Goal: Task Accomplishment & Management: Complete application form

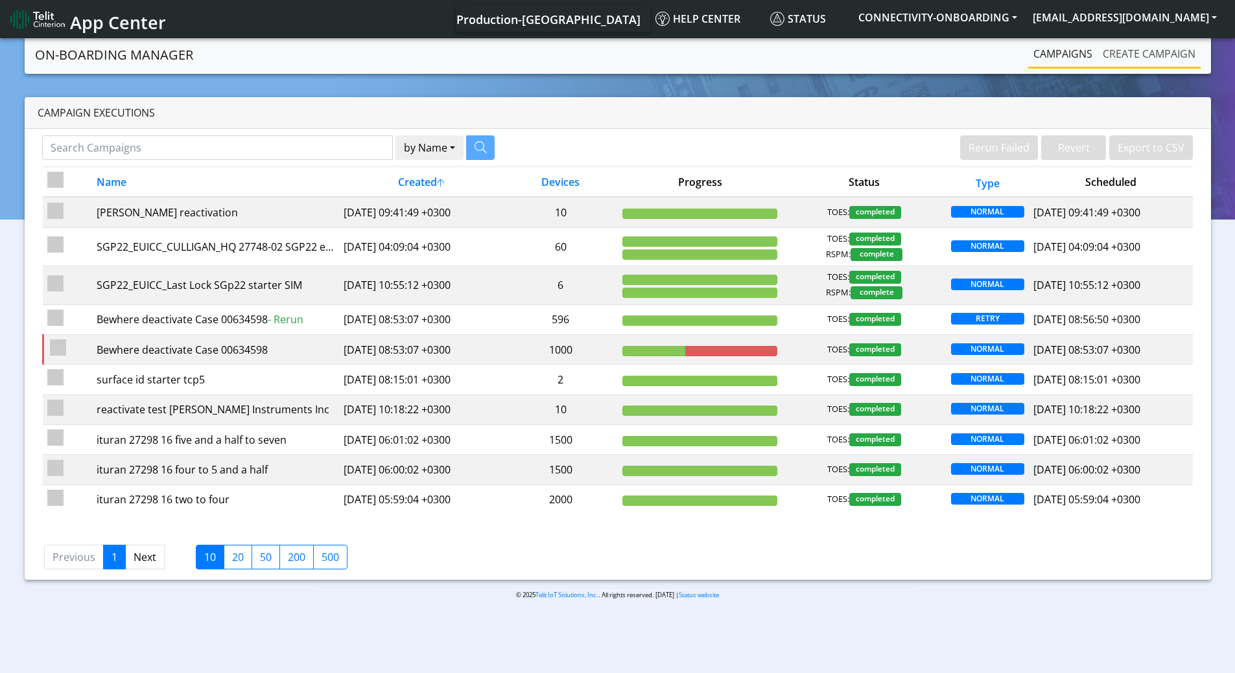
click at [1138, 49] on link "Create campaign" at bounding box center [1148, 54] width 103 height 26
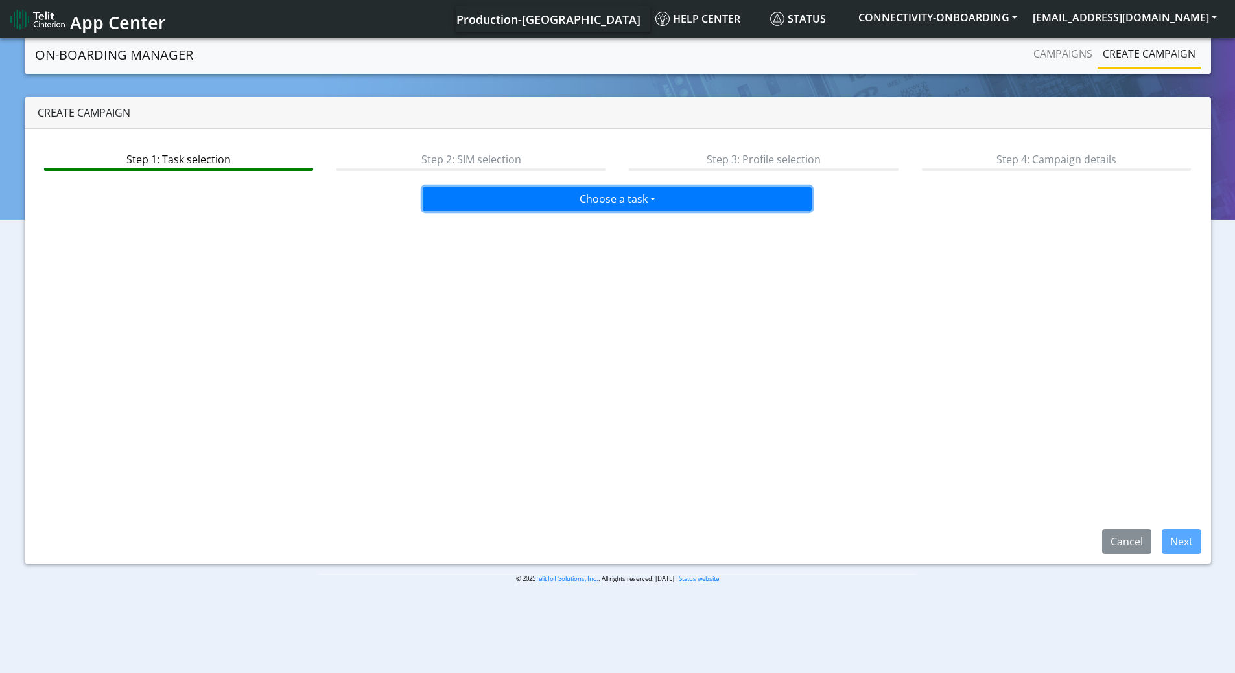
click at [612, 205] on button "Choose a task" at bounding box center [617, 199] width 389 height 25
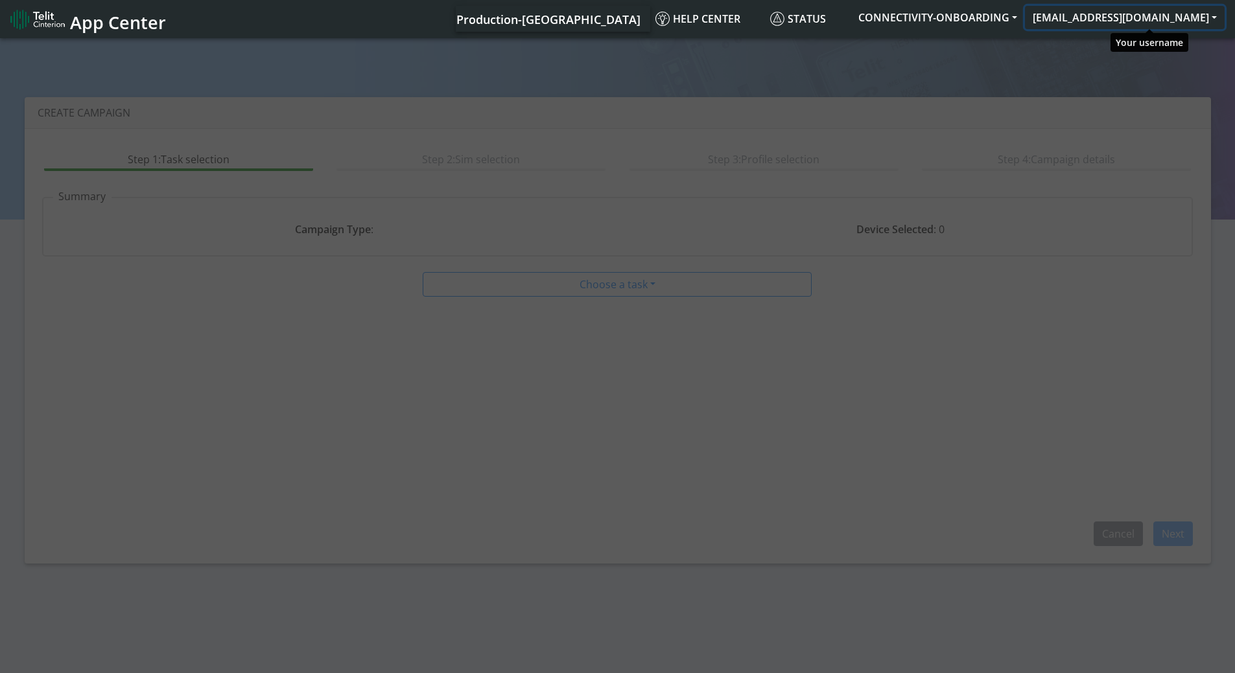
click at [1145, 13] on button "[EMAIL_ADDRESS][DOMAIN_NAME]" at bounding box center [1125, 17] width 200 height 23
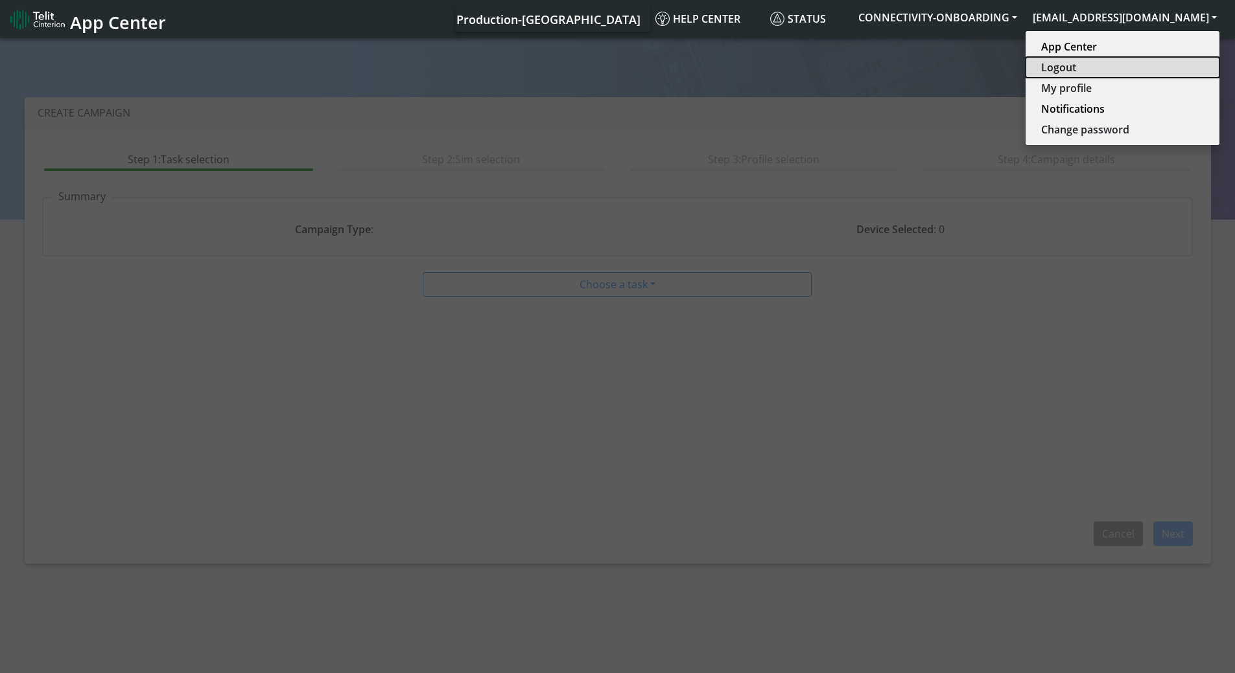
click at [1121, 65] on button "Logout" at bounding box center [1122, 67] width 194 height 21
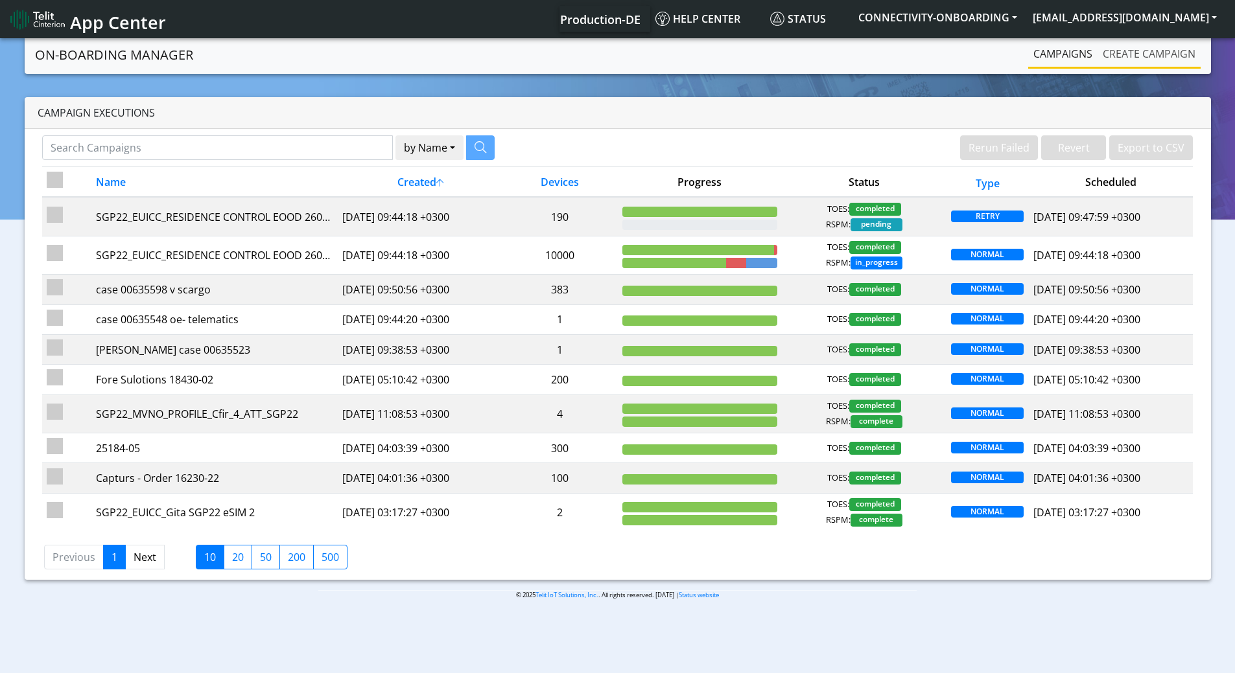
click at [1130, 58] on link "Create campaign" at bounding box center [1148, 54] width 103 height 26
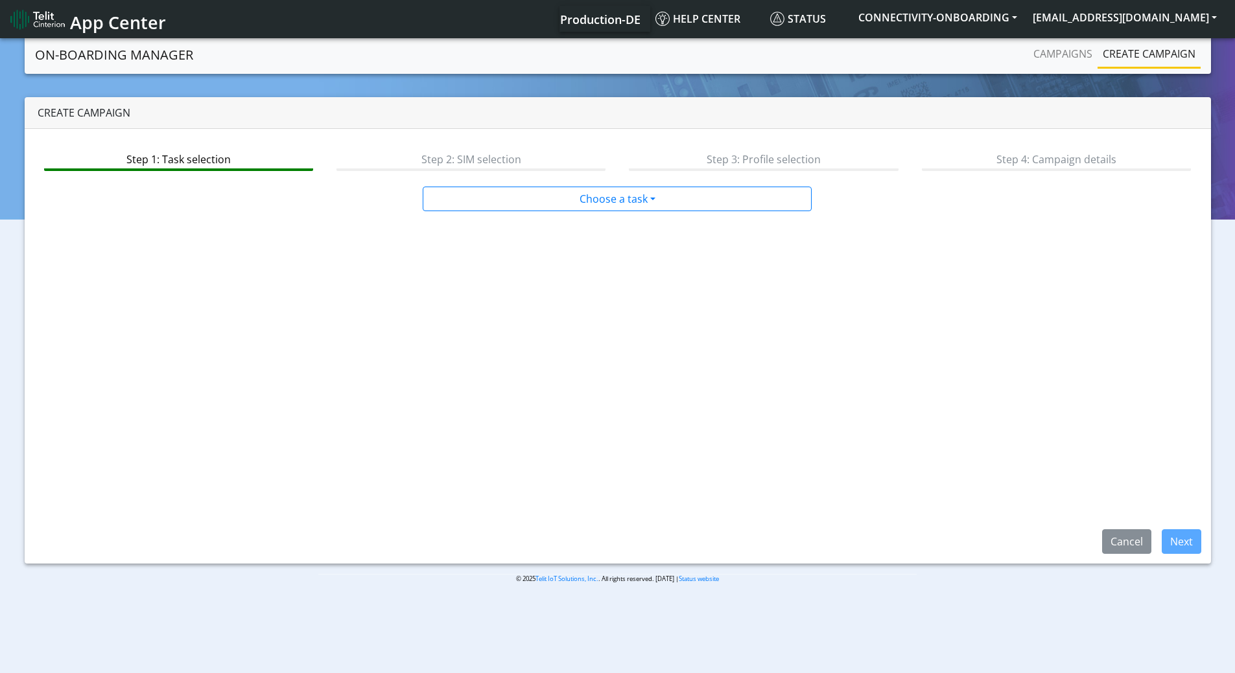
click at [570, 218] on div "Step 1: Task selection Step 2: SIM selection Step 3: Profile selection Step 4: …" at bounding box center [618, 346] width 1186 height 435
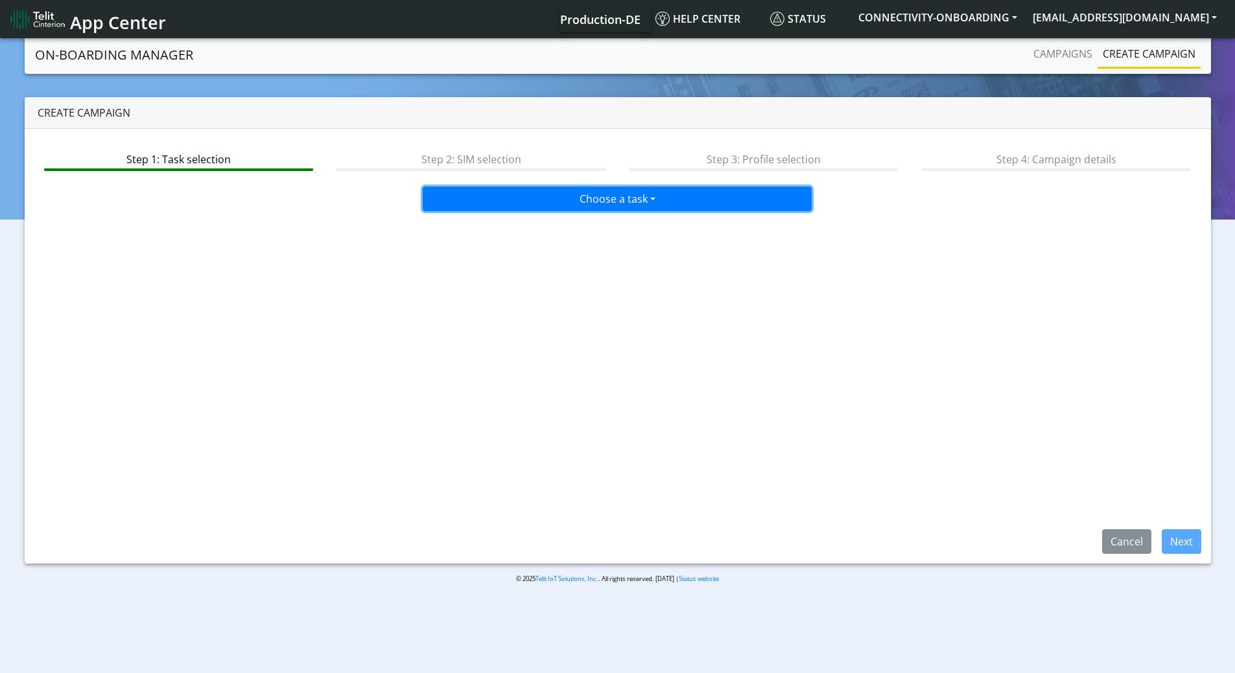
click at [576, 197] on button "Choose a task" at bounding box center [617, 199] width 389 height 25
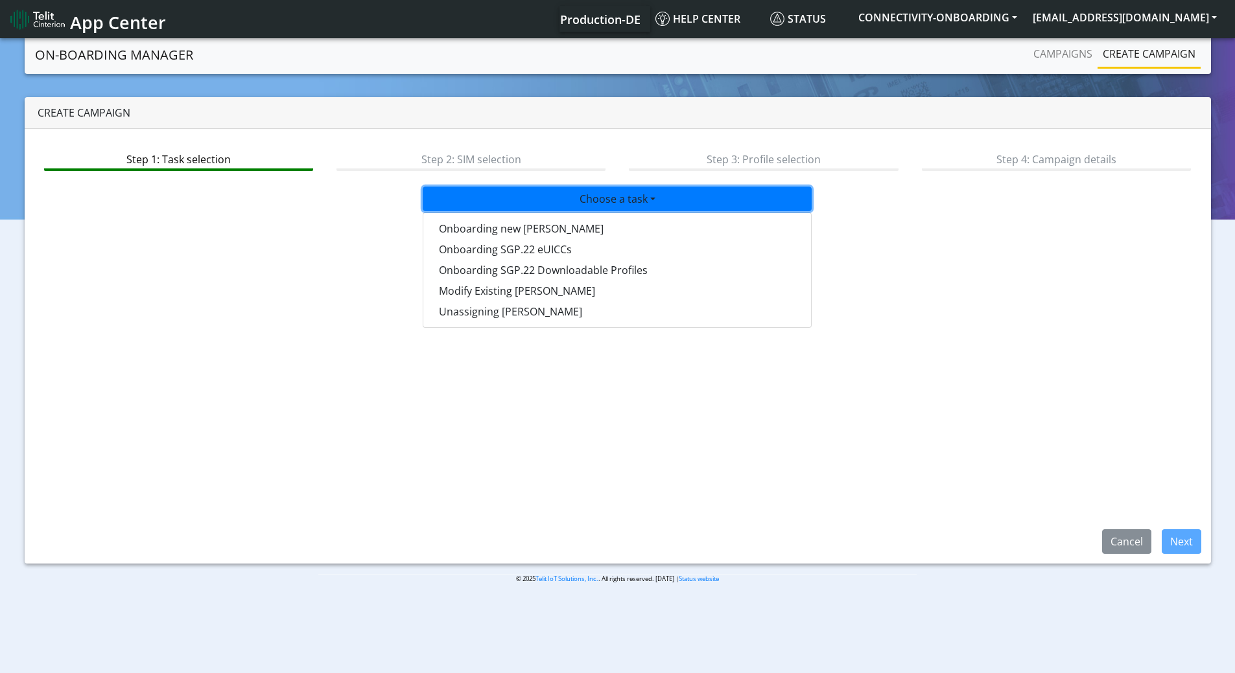
click at [570, 373] on div "Step 1: Task selection Step 2: SIM selection Step 3: Profile selection Step 4: …" at bounding box center [618, 346] width 1186 height 435
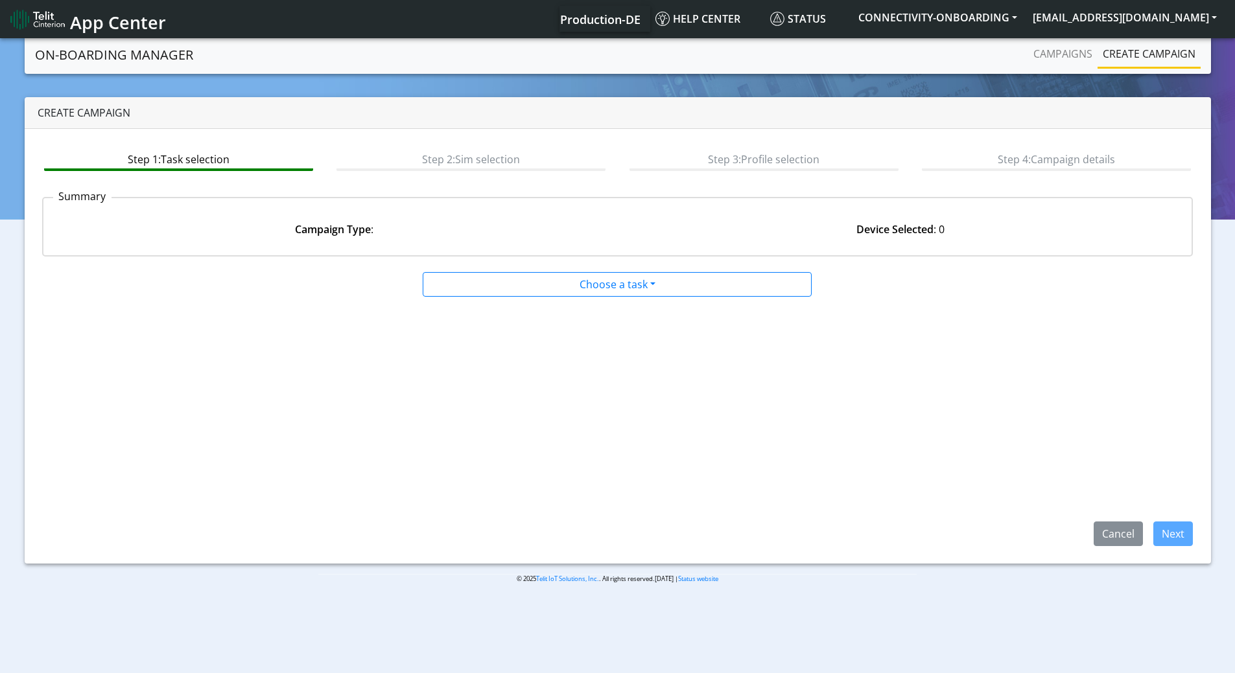
click at [636, 271] on div at bounding box center [617, 269] width 780 height 5
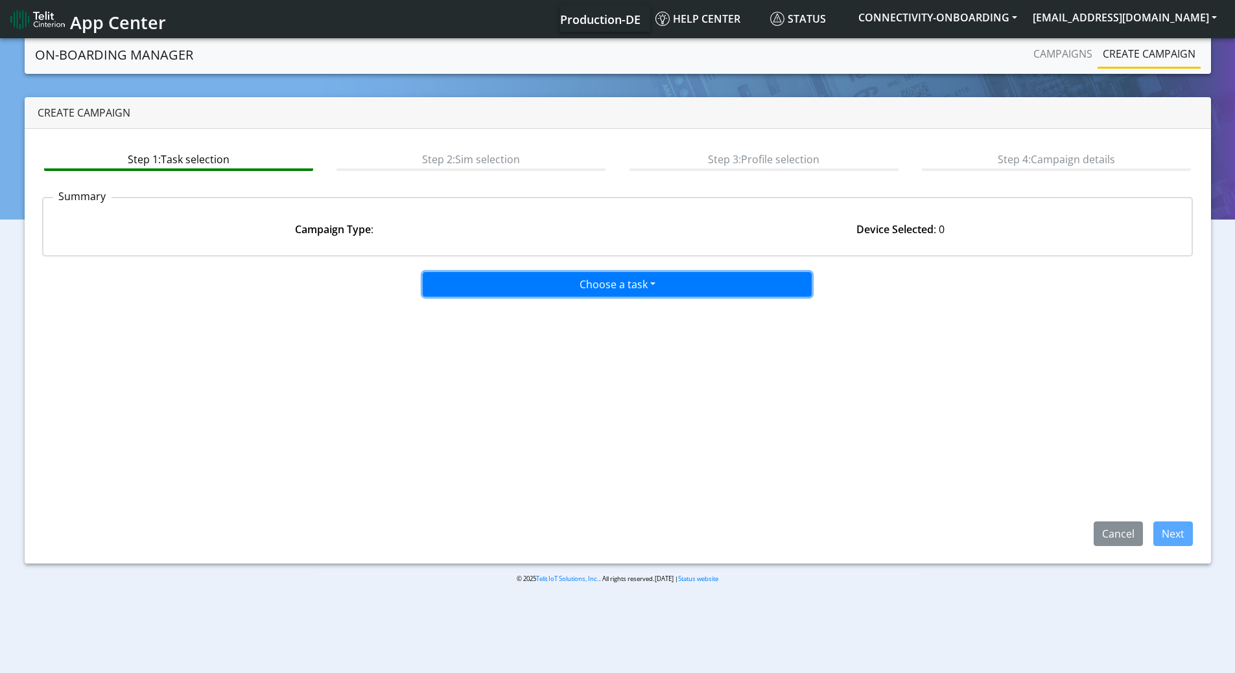
click at [636, 277] on button "Choose a task" at bounding box center [617, 284] width 389 height 25
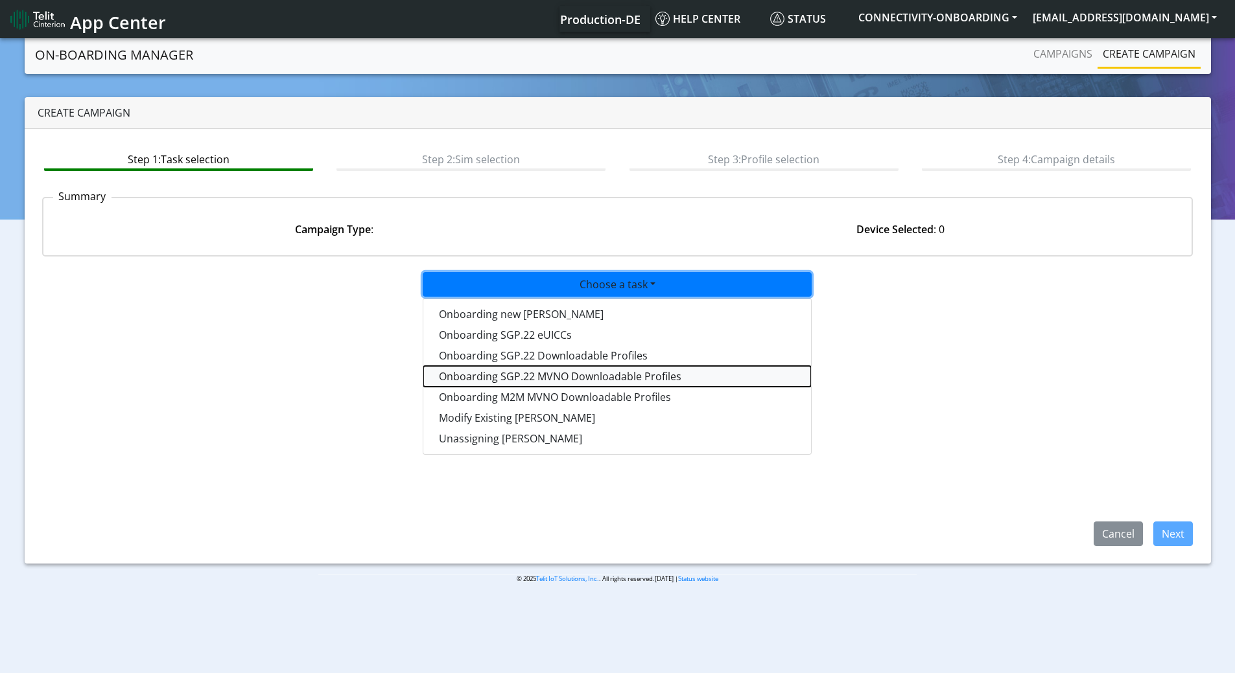
click at [570, 373] on tasksgp22mvnoprofile-dropdown "Onboarding SGP.22 MVNO Downloadable Profiles" at bounding box center [617, 376] width 388 height 21
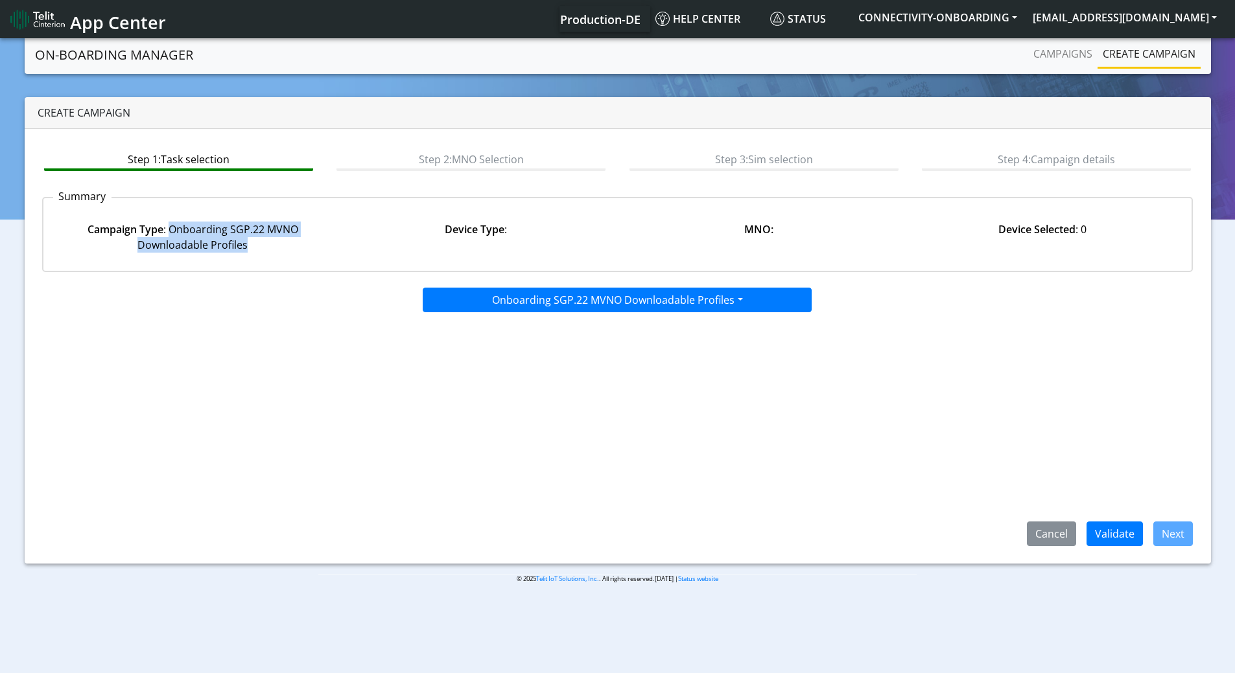
drag, startPoint x: 182, startPoint y: 228, endPoint x: 269, endPoint y: 246, distance: 88.6
click at [269, 246] on div "Campaign Type : Onboarding SGP.22 MVNO Downloadable Profiles" at bounding box center [192, 237] width 283 height 31
copy div "Onboarding SGP.22 MVNO Downloadable Profiles"
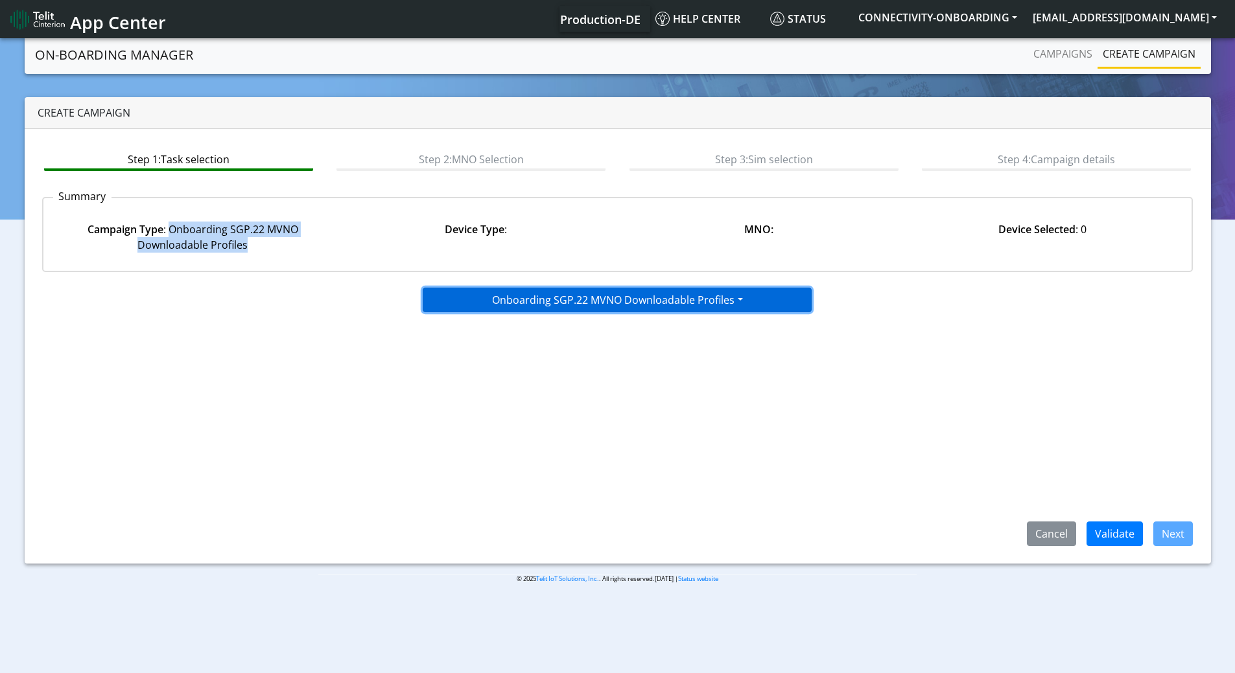
click at [589, 295] on button "Onboarding SGP.22 MVNO Downloadable Profiles" at bounding box center [617, 300] width 389 height 25
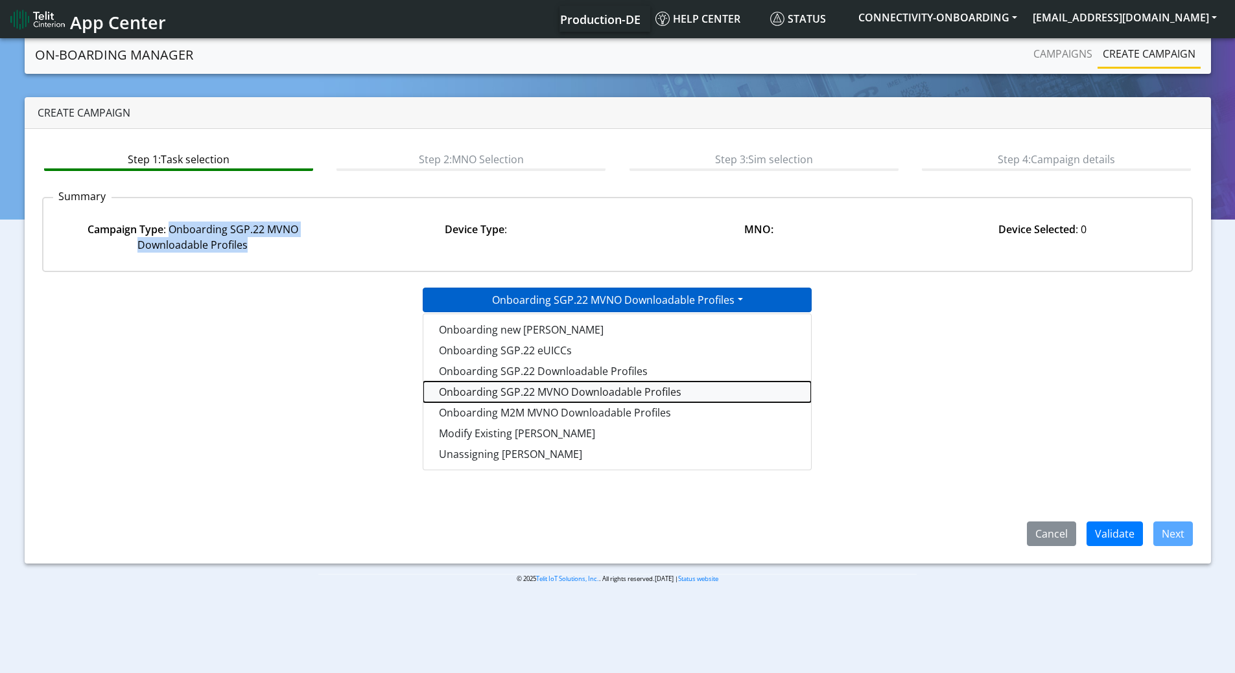
click at [528, 391] on tasksgp22mvnoprofile-dropdown "Onboarding SGP.22 MVNO Downloadable Profiles" at bounding box center [617, 392] width 388 height 21
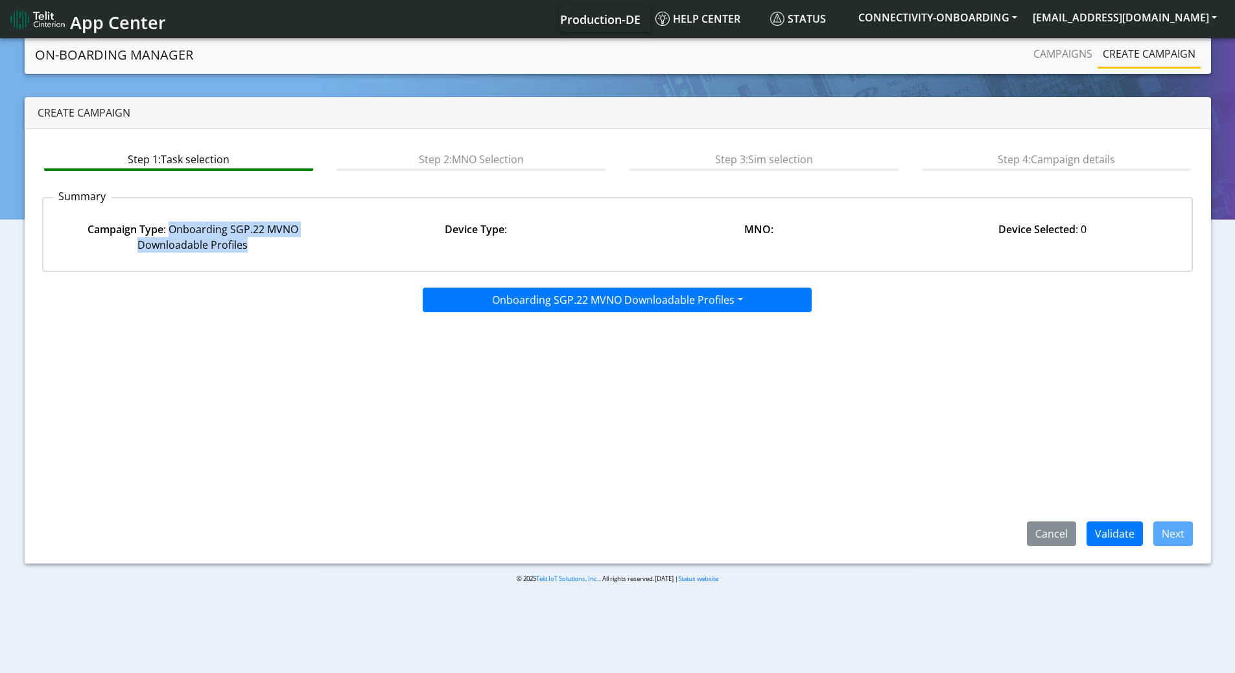
copy div "Onboarding SGP.22 MVNO Downloadable Profiles"
click at [1102, 533] on button "Validate" at bounding box center [1114, 534] width 56 height 25
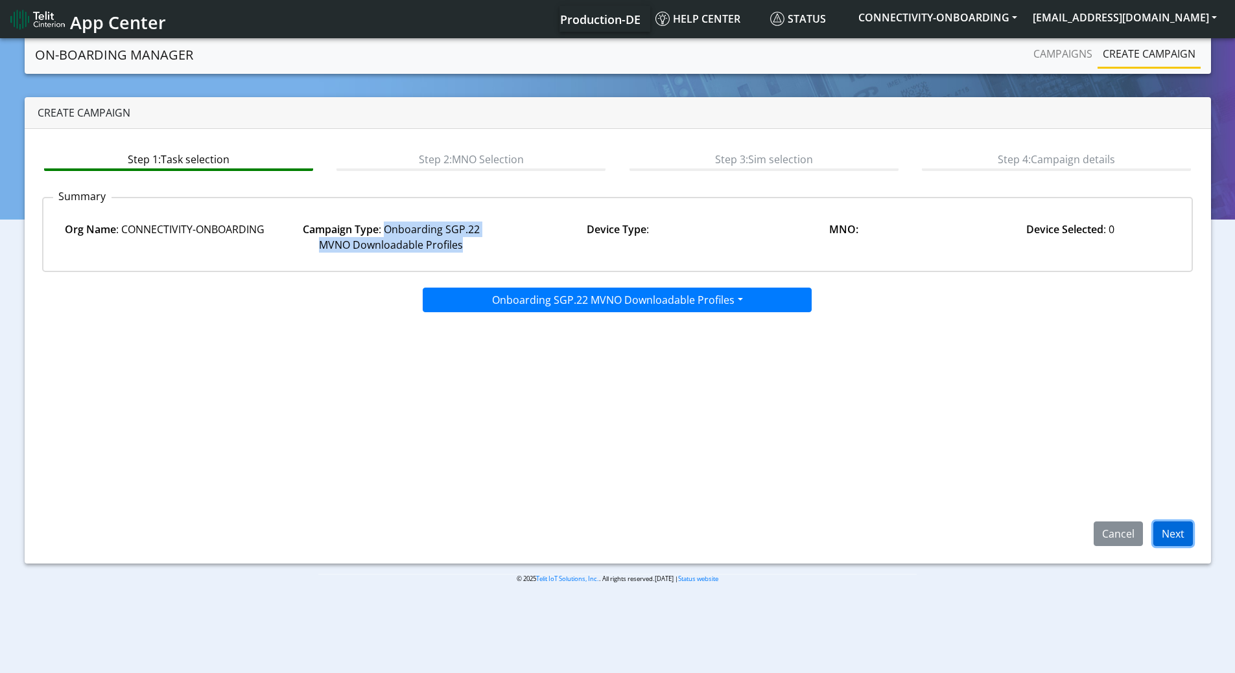
click at [1171, 528] on button "Next" at bounding box center [1173, 534] width 40 height 25
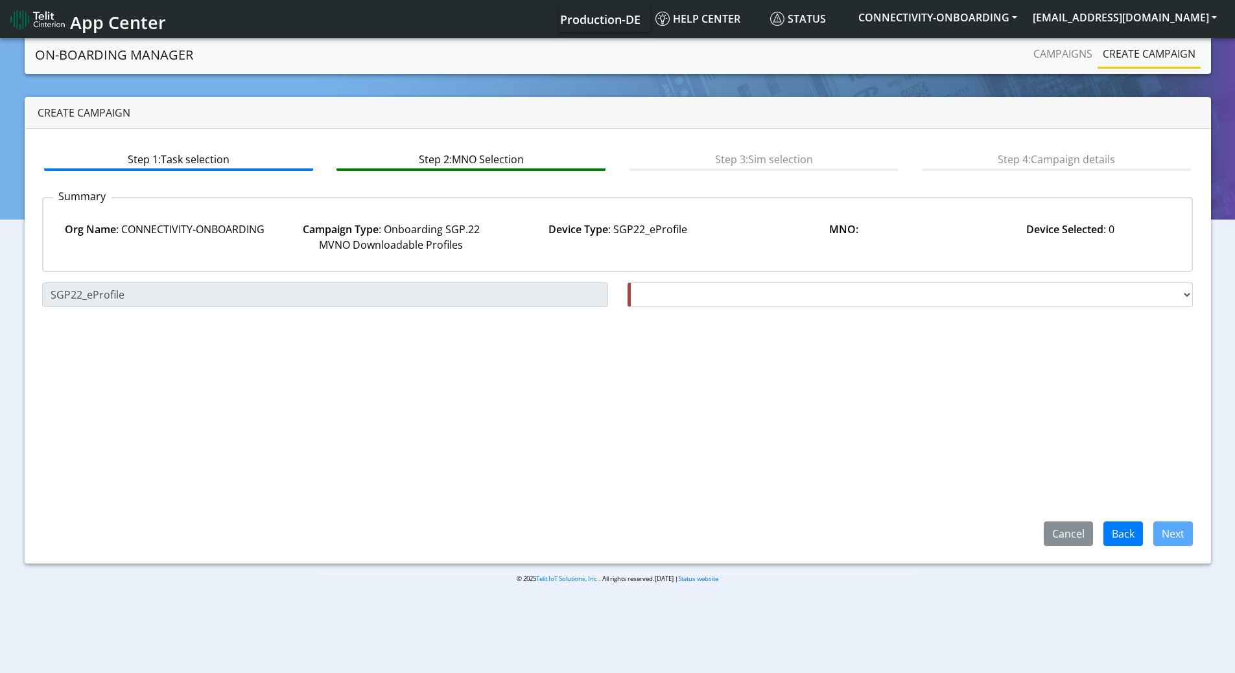
click at [495, 371] on div "Choose a Device Type SGP22_eProfile SGP22_eProfile Choose a MNO FutureProfile A…" at bounding box center [617, 415] width 1151 height 264
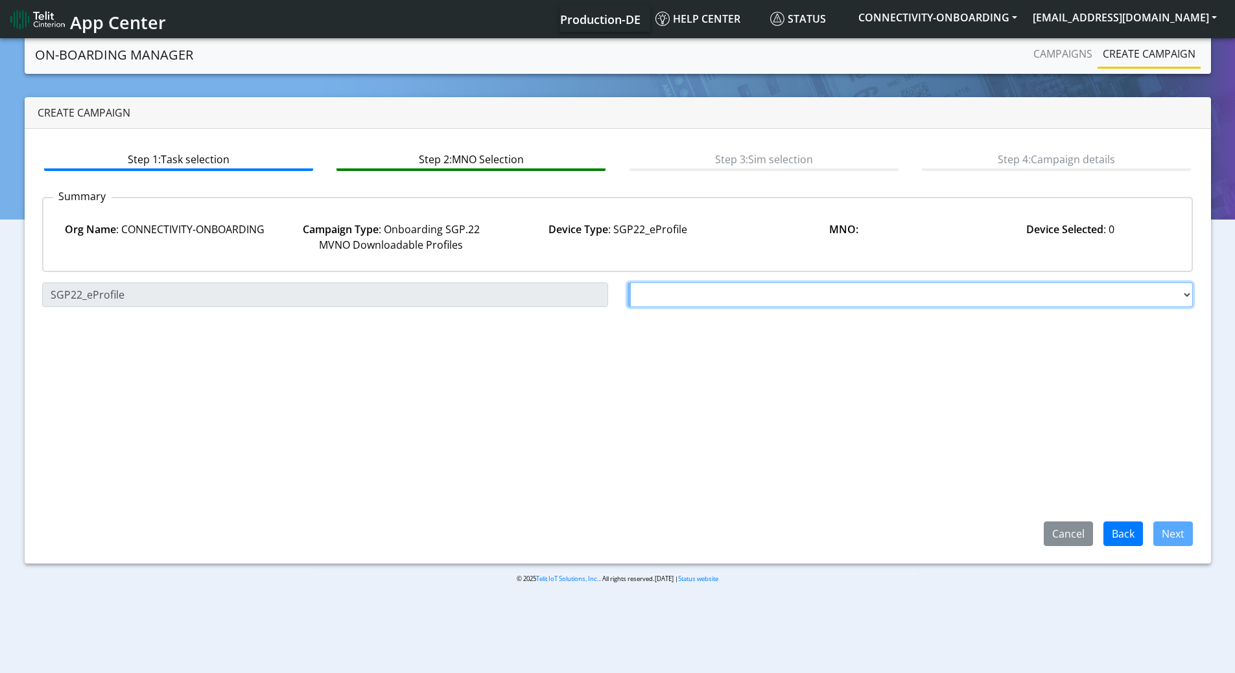
click at [771, 294] on select "Choose a MNO FutureProfile AT&T Wireless TELIT AT&T IOT GW Server NLT-Brazil AT…" at bounding box center [910, 295] width 566 height 25
select select "1.3.5.6.7"
click at [627, 283] on select "Choose a MNO FutureProfile AT&T Wireless TELIT AT&T IOT GW Server NLT-Brazil AT…" at bounding box center [910, 295] width 566 height 25
click at [736, 293] on select "Choose a MNO FutureProfile AT&T Wireless TELIT AT&T IOT GW Server NLT-Brazil AT…" at bounding box center [910, 295] width 566 height 25
click at [737, 290] on select "Choose a MNO FutureProfile AT&T Wireless TELIT AT&T IOT GW Server NLT-Brazil AT…" at bounding box center [910, 295] width 566 height 25
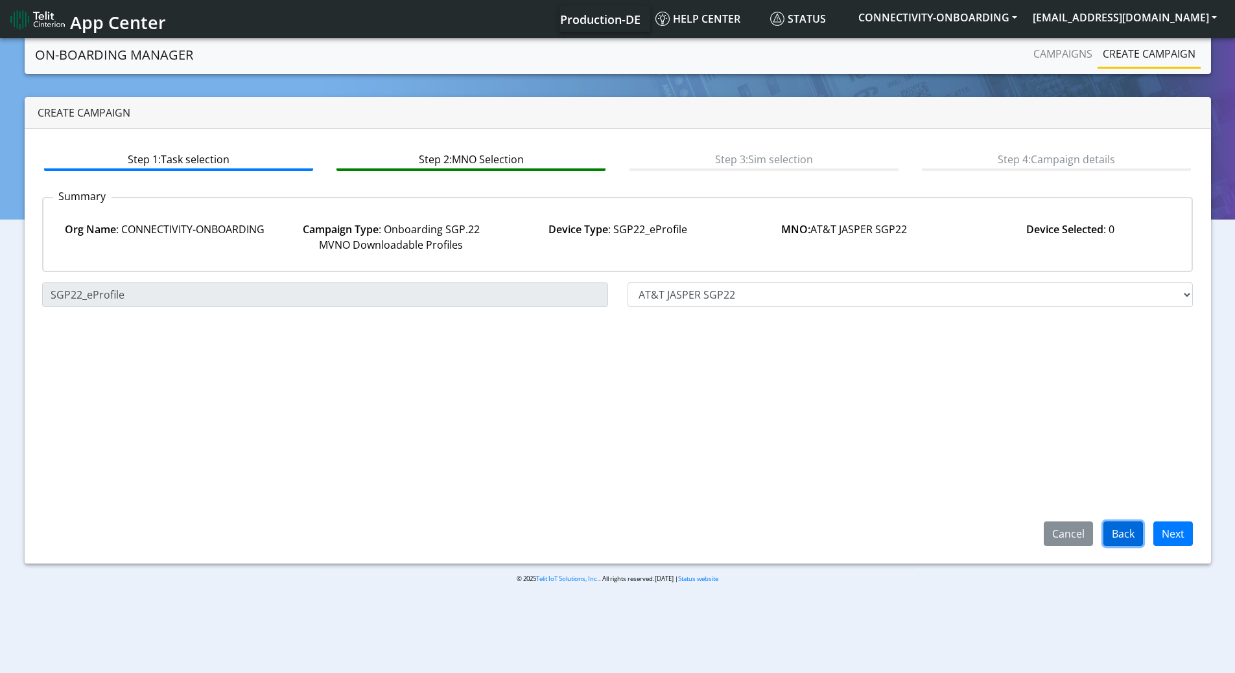
click at [1123, 525] on button "Back" at bounding box center [1123, 534] width 40 height 25
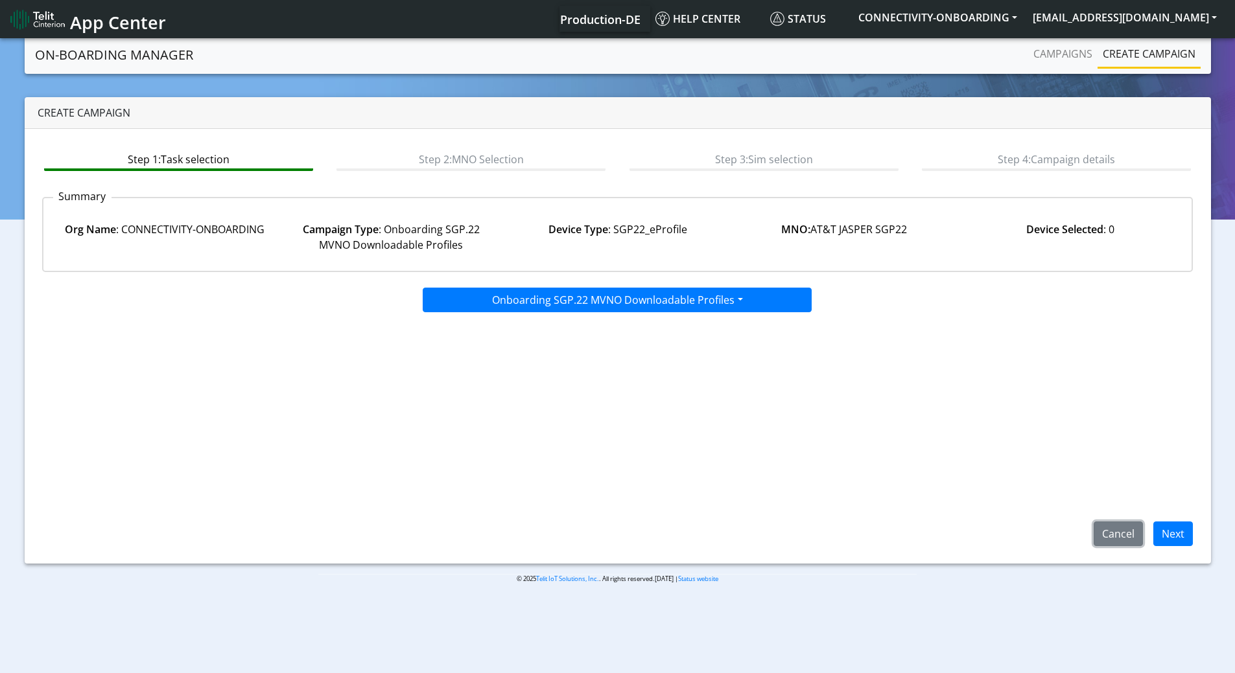
click at [1130, 535] on button "Cancel" at bounding box center [1117, 534] width 49 height 25
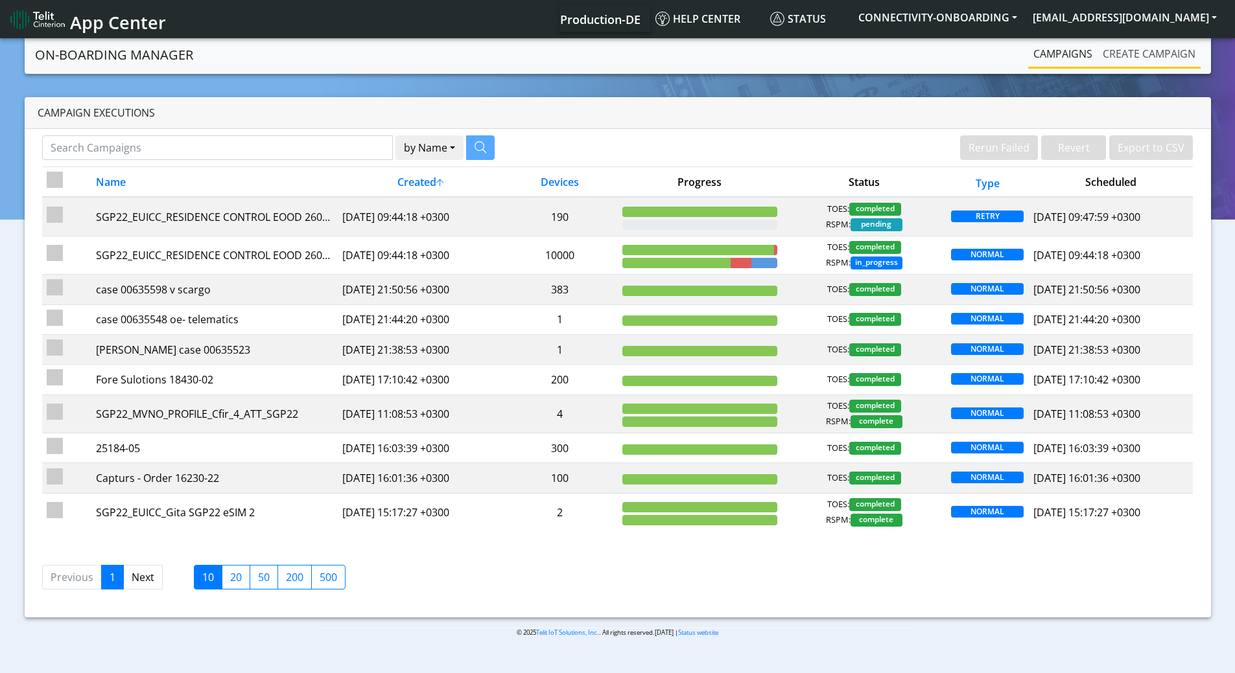
click at [1138, 56] on link "Create campaign" at bounding box center [1148, 54] width 103 height 26
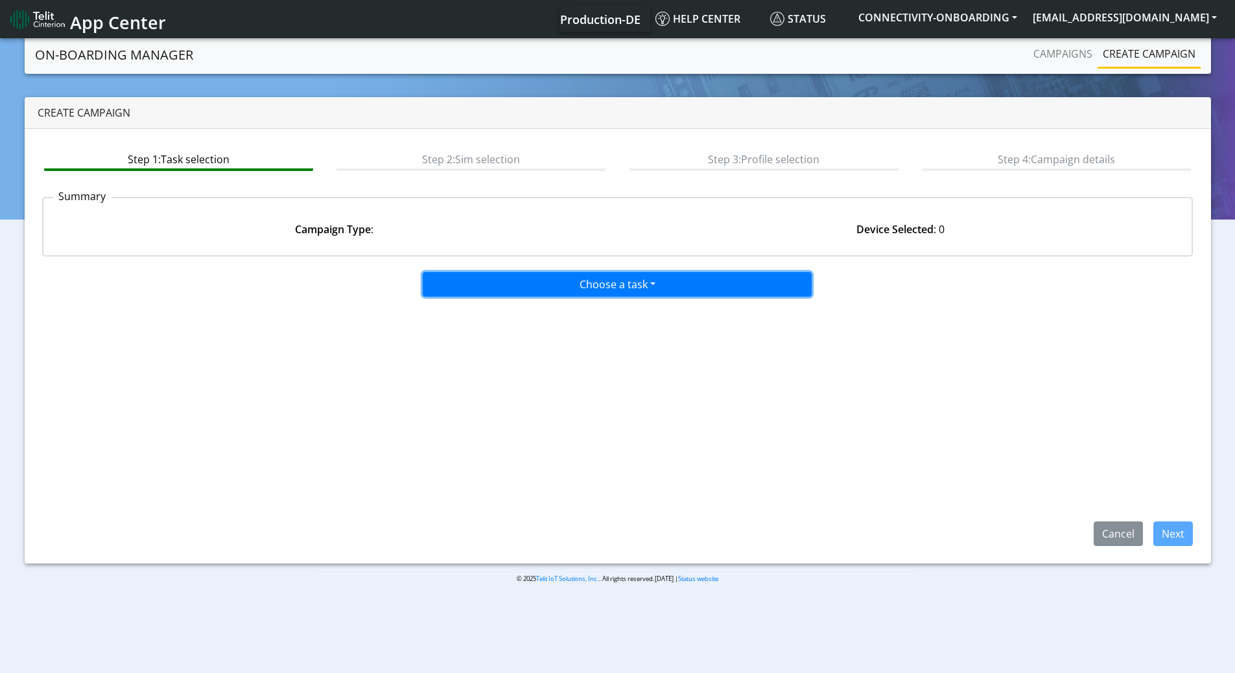
click at [535, 288] on button "Choose a task" at bounding box center [617, 284] width 389 height 25
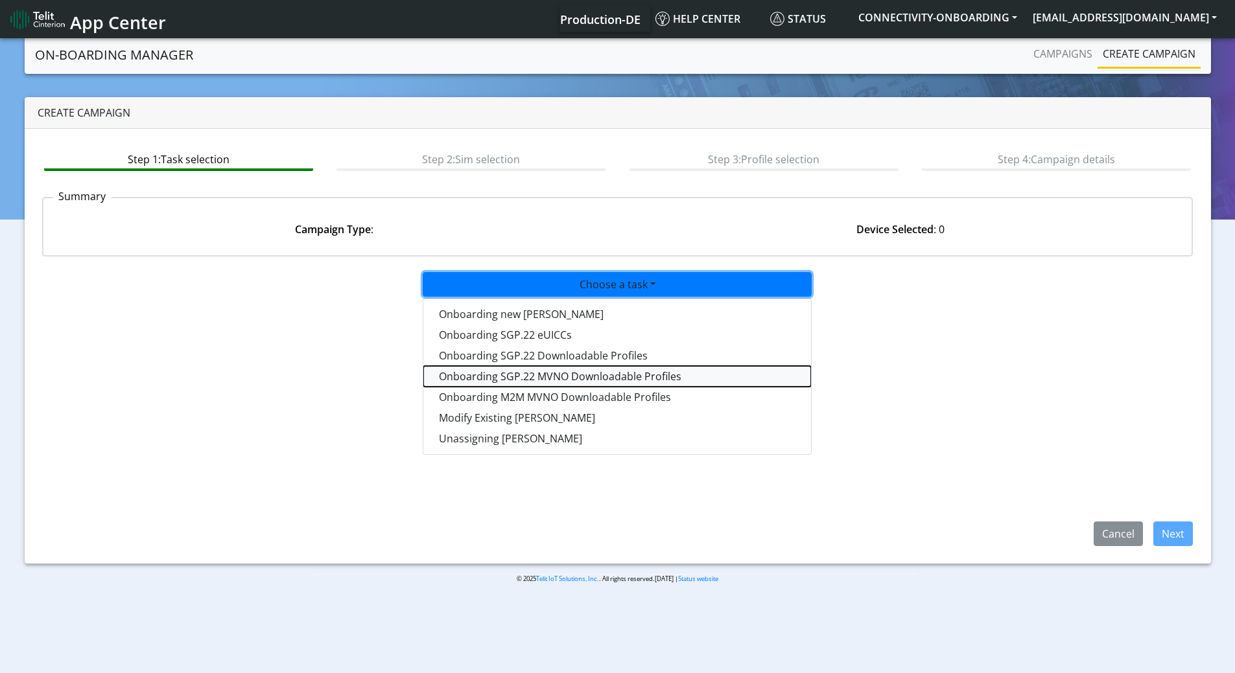
click at [565, 374] on tasksgp22mvnoprofile-dropdown "Onboarding SGP.22 MVNO Downloadable Profiles" at bounding box center [617, 376] width 388 height 21
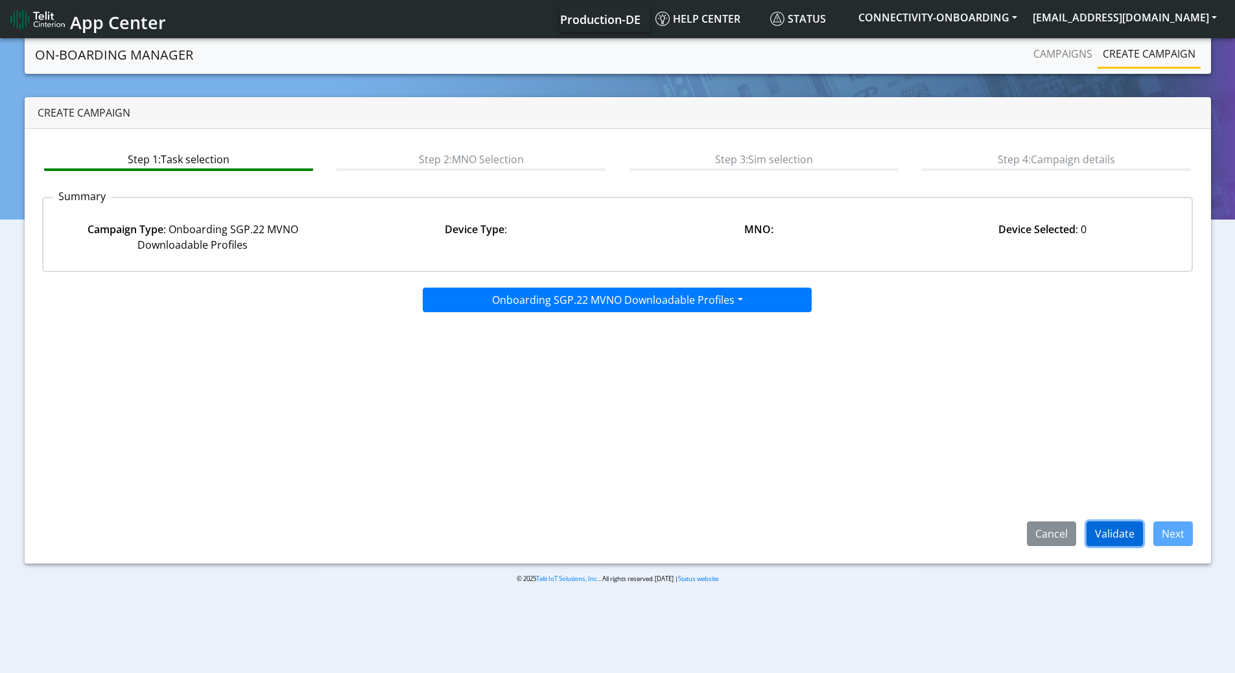
click at [1112, 531] on button "Validate" at bounding box center [1114, 534] width 56 height 25
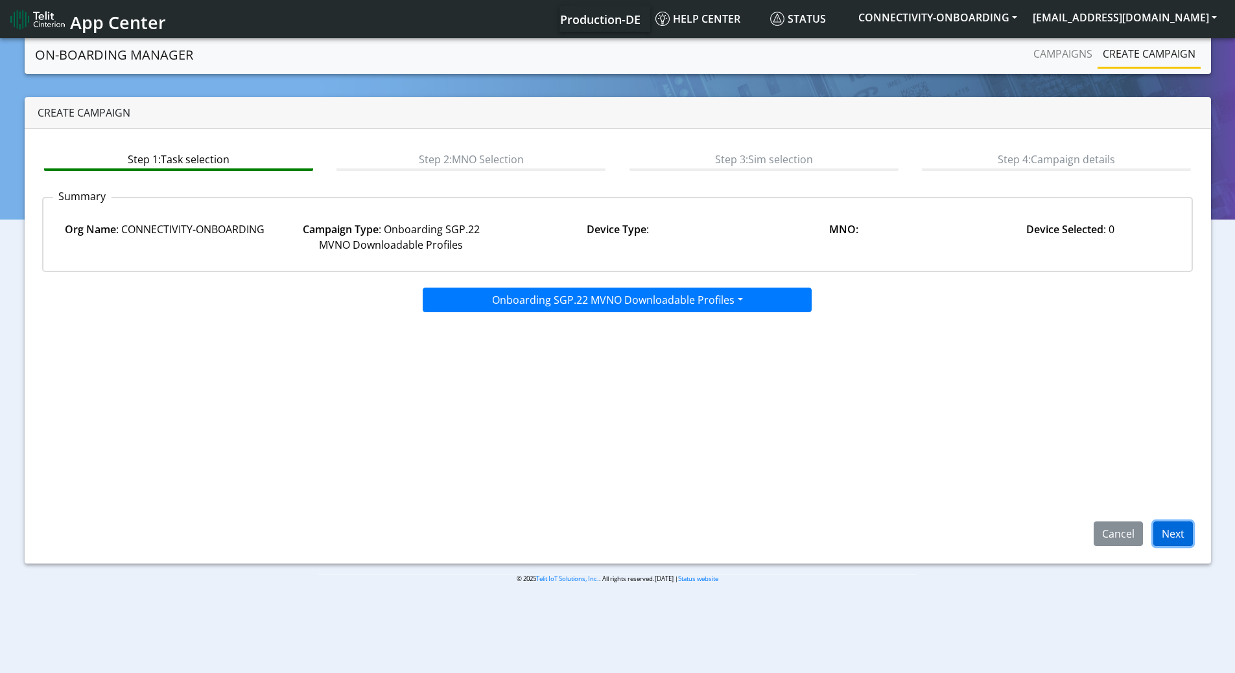
click at [1166, 540] on button "Next" at bounding box center [1173, 534] width 40 height 25
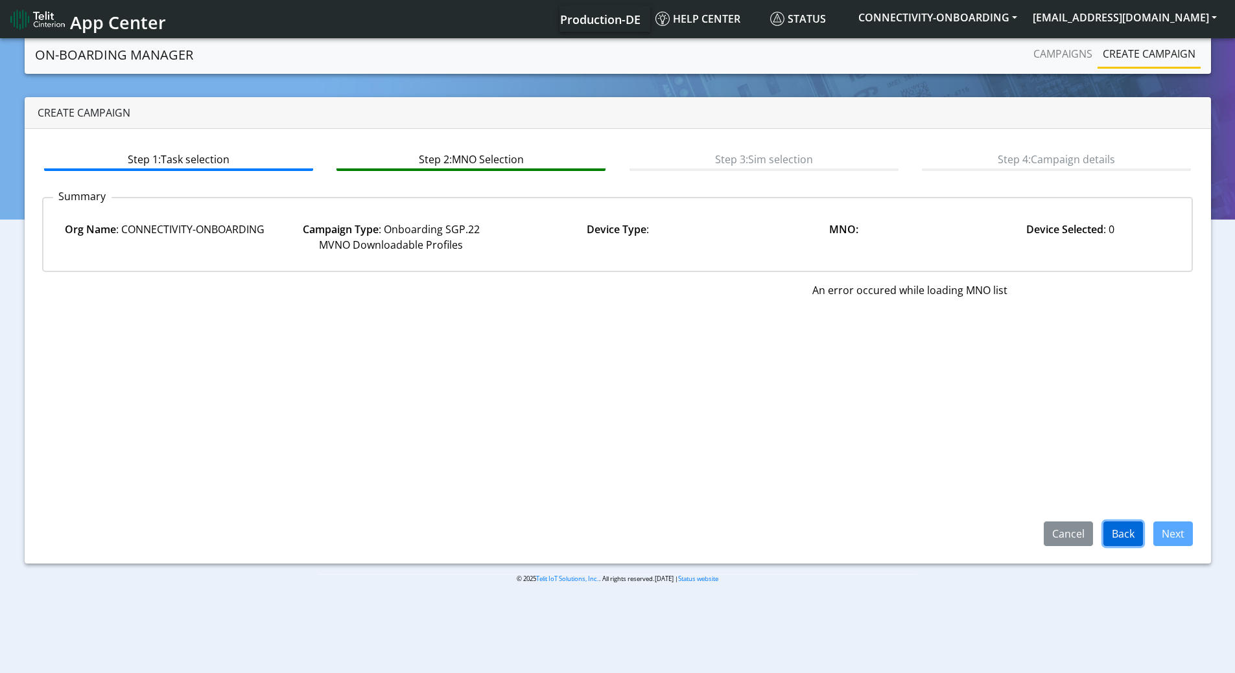
click at [1110, 532] on button "Back" at bounding box center [1123, 534] width 40 height 25
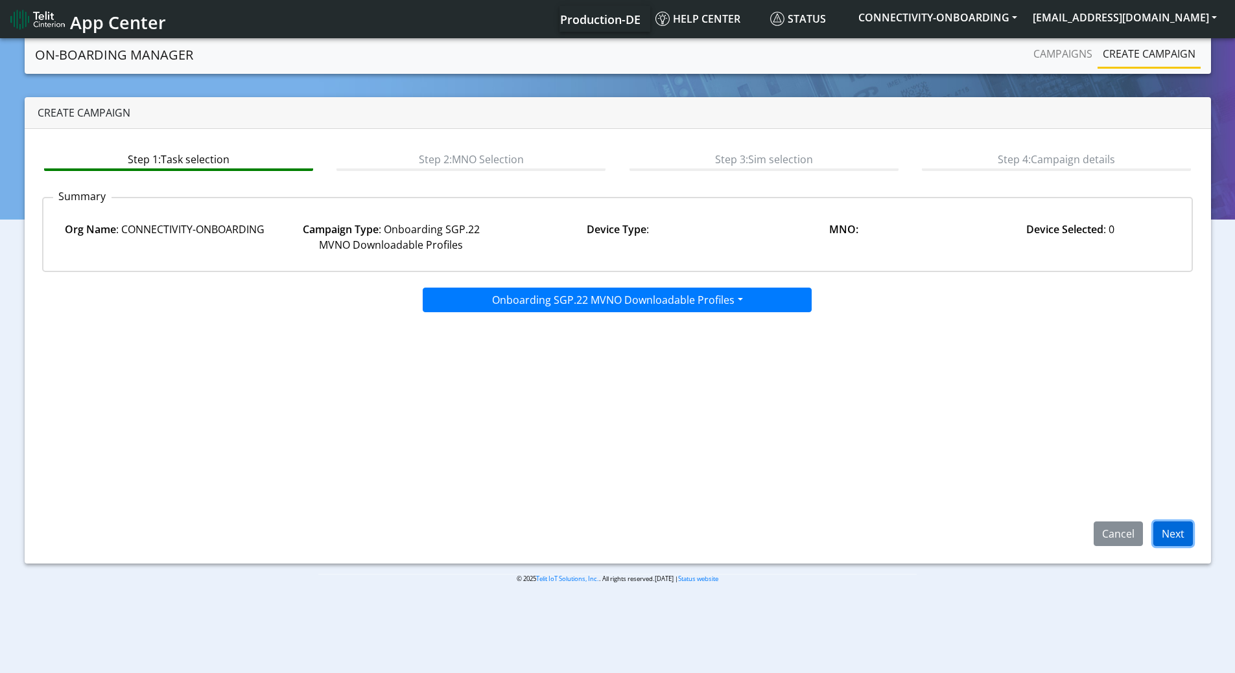
click at [1172, 531] on button "Next" at bounding box center [1173, 534] width 40 height 25
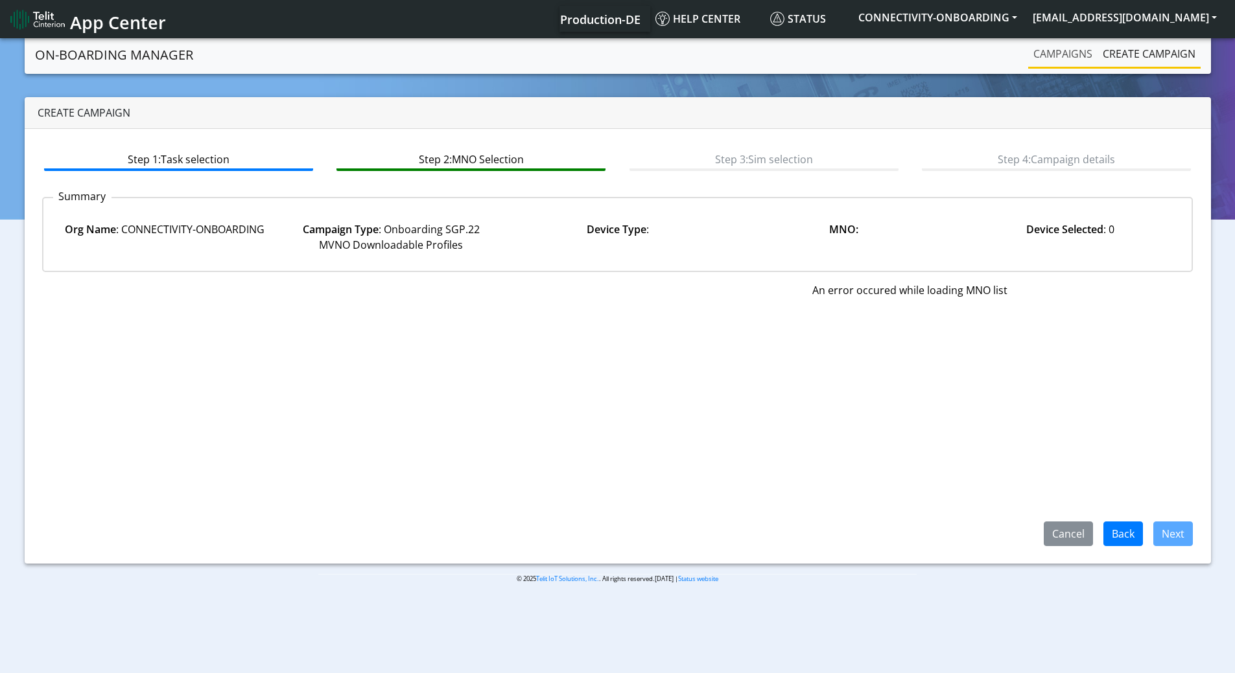
click at [1058, 53] on link "Campaigns" at bounding box center [1062, 54] width 69 height 26
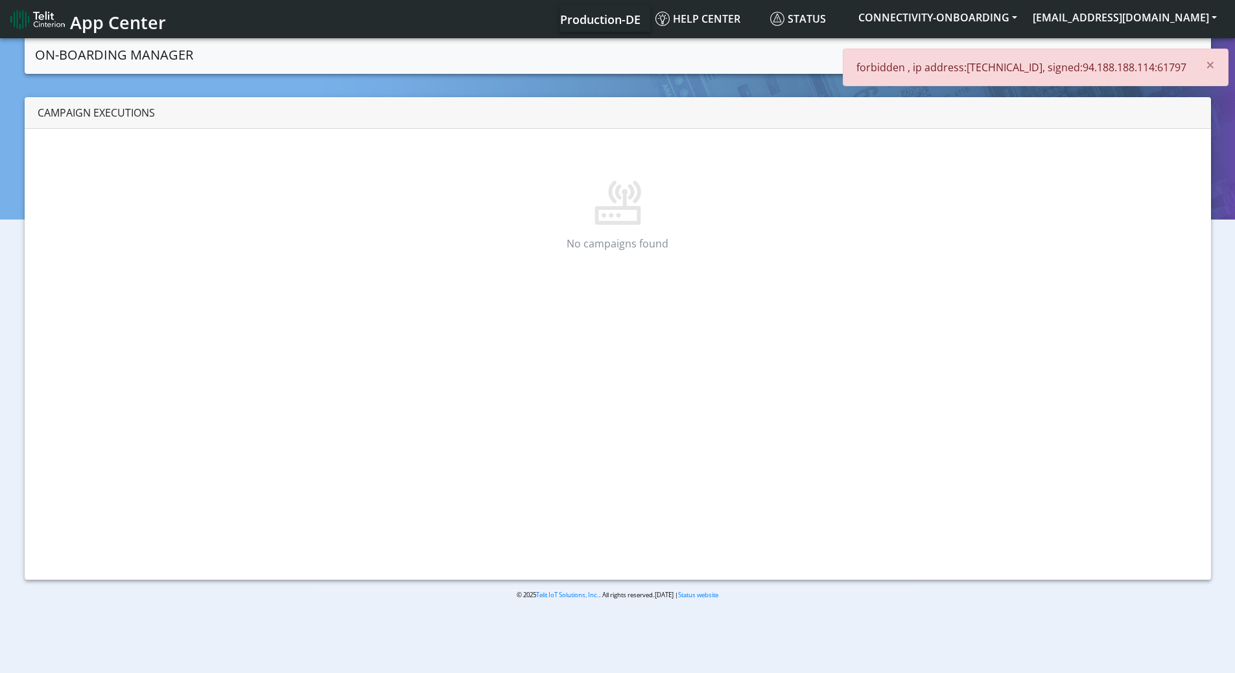
click at [1183, 50] on div "× forbidden , ip address:77.137.9.106, signed:94.188.188.114:61797" at bounding box center [1036, 68] width 386 height 38
click at [1160, 46] on link "Create campaign" at bounding box center [1148, 54] width 103 height 26
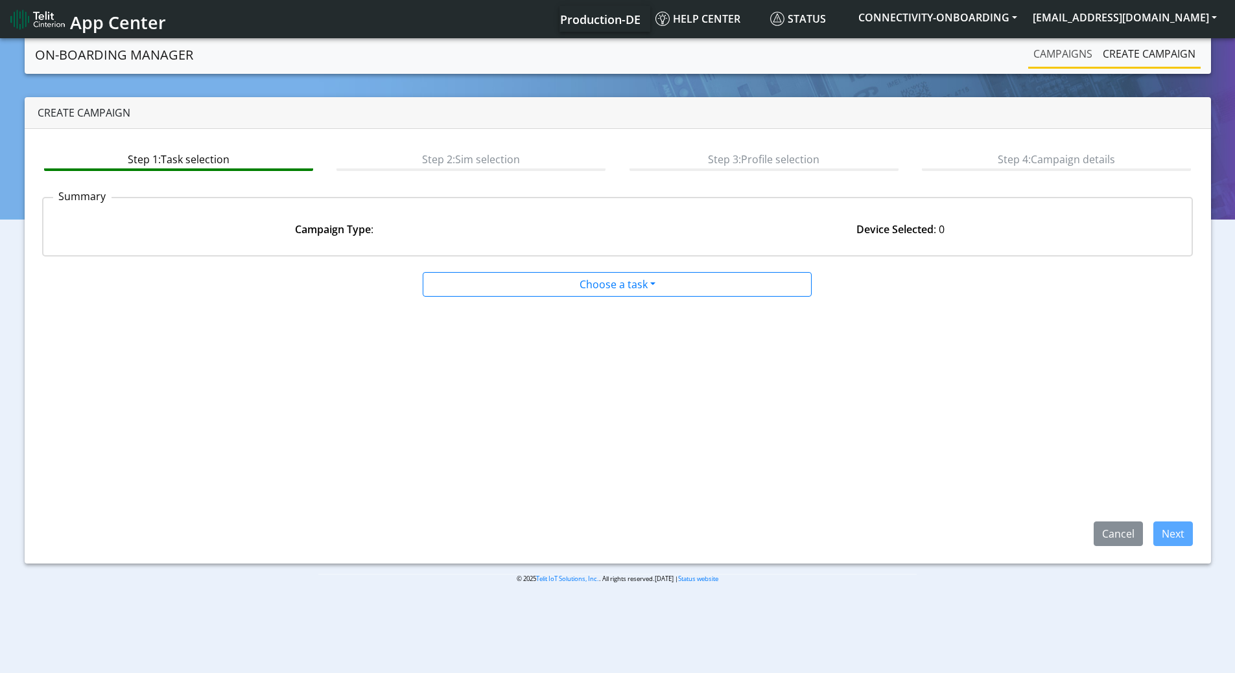
click at [1067, 49] on link "Campaigns" at bounding box center [1062, 54] width 69 height 26
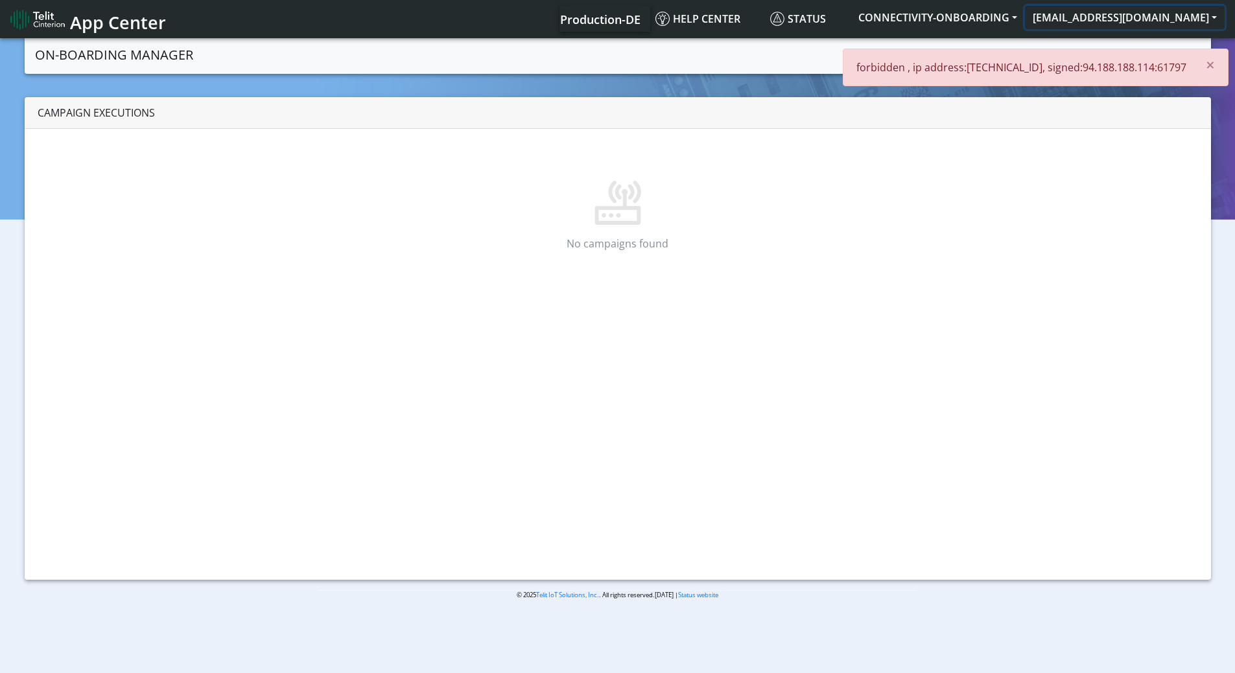
click at [1126, 16] on button "[EMAIL_ADDRESS][DOMAIN_NAME]" at bounding box center [1125, 17] width 200 height 23
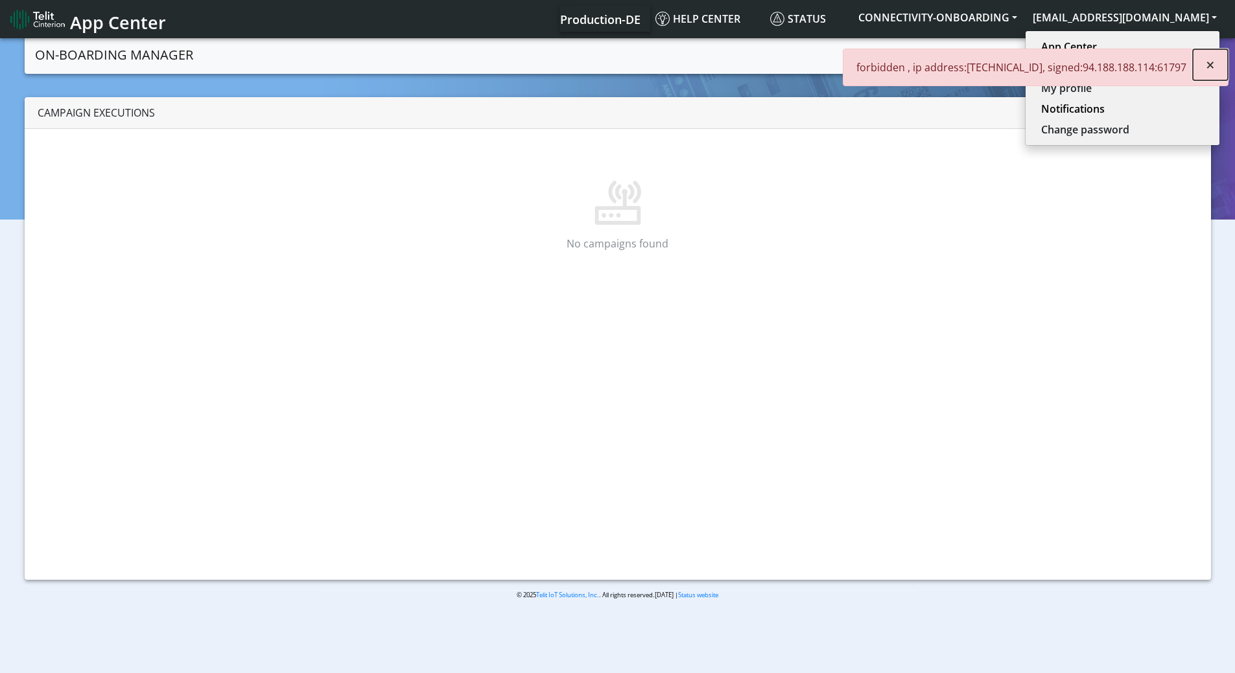
click at [1211, 64] on span "×" at bounding box center [1210, 64] width 9 height 21
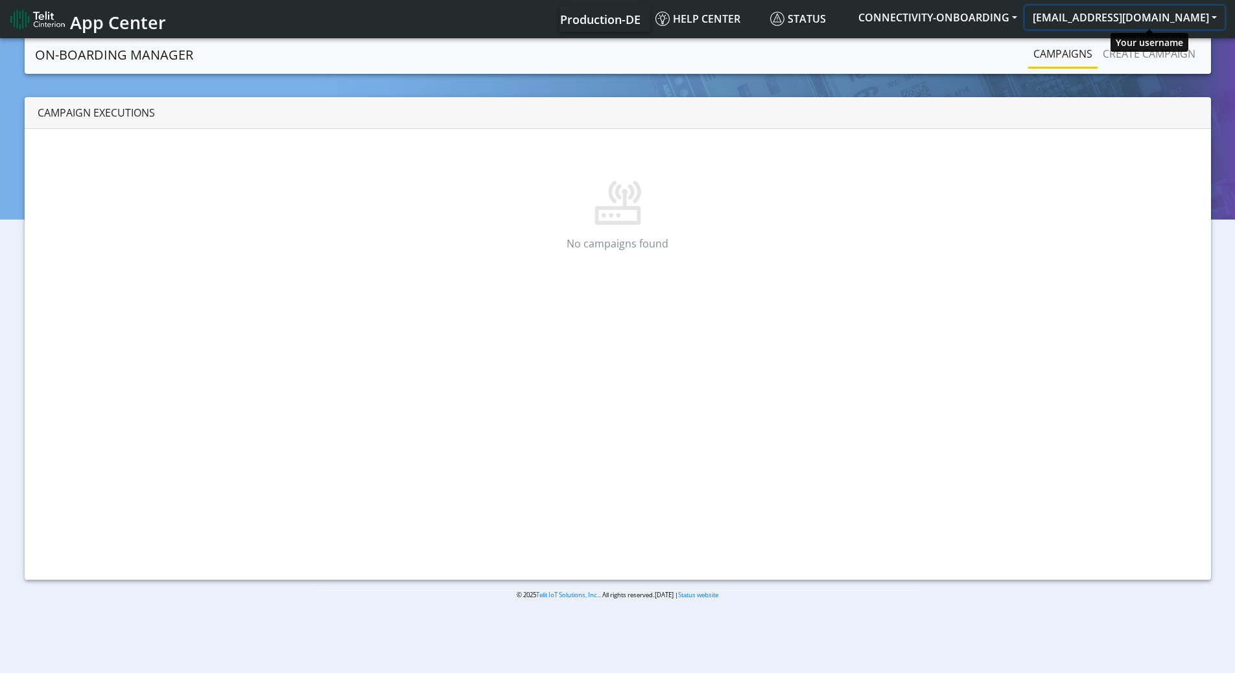
click at [1158, 18] on button "[EMAIL_ADDRESS][DOMAIN_NAME]" at bounding box center [1125, 17] width 200 height 23
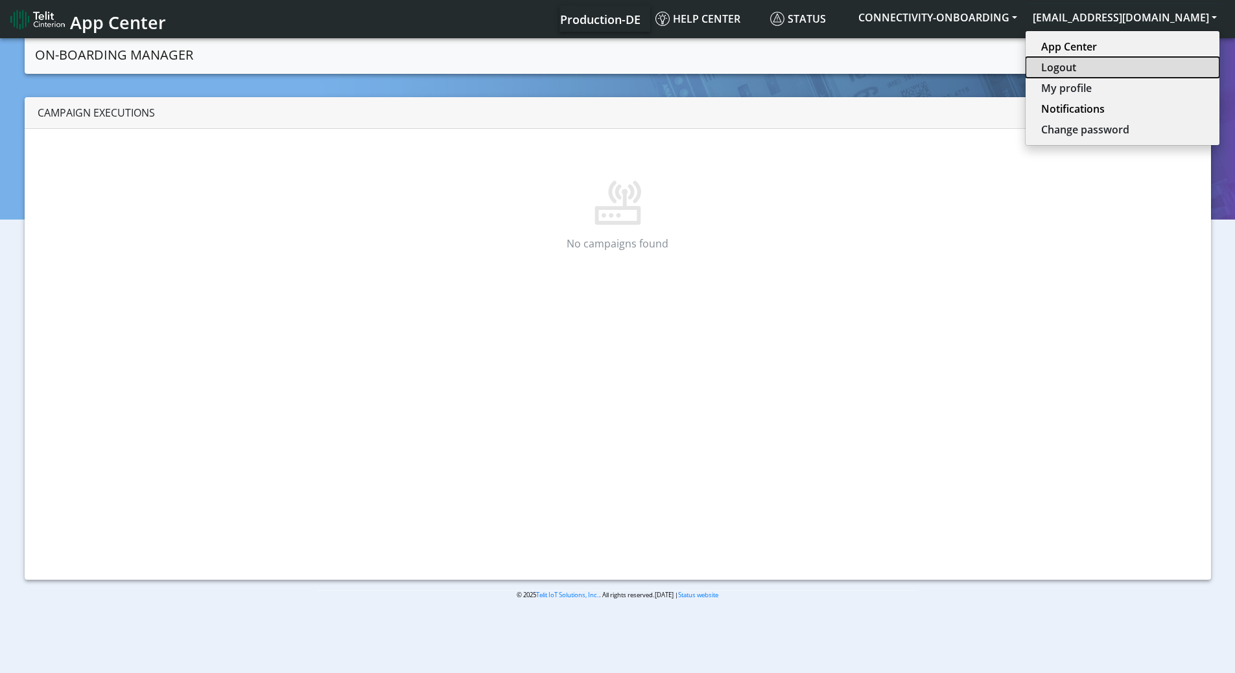
click at [1120, 65] on button "Logout" at bounding box center [1122, 67] width 194 height 21
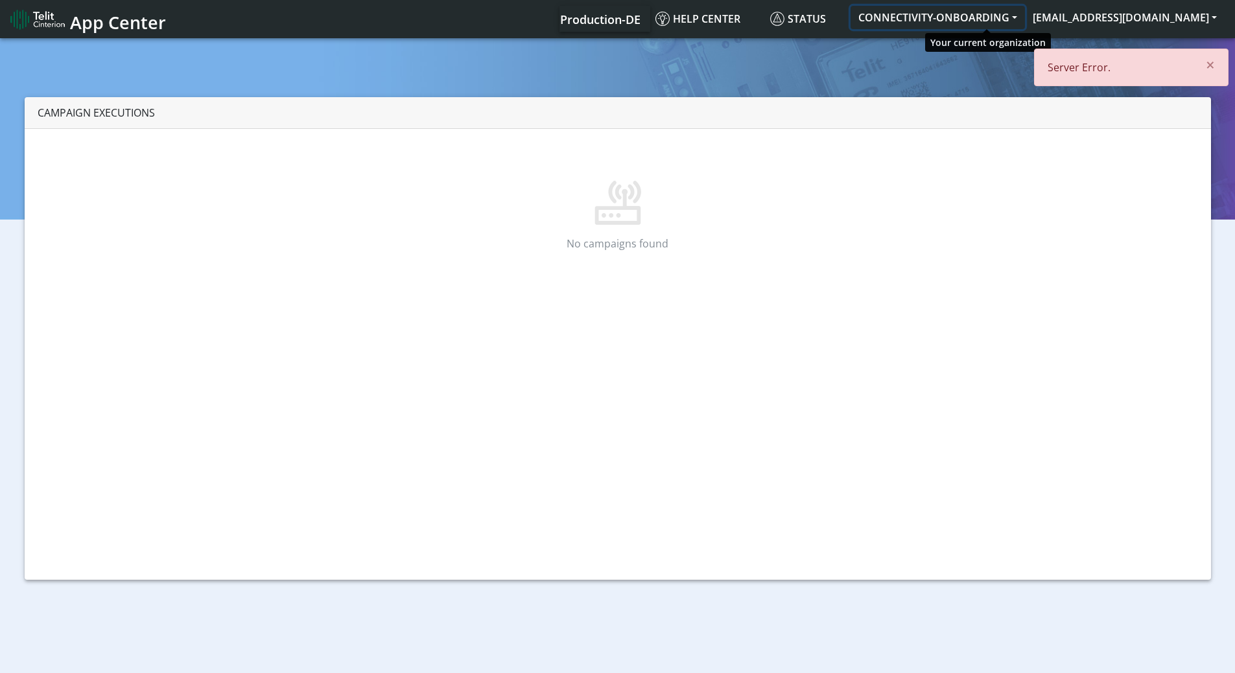
click at [997, 24] on button "CONNECTIVITY-ONBOARDING" at bounding box center [937, 17] width 174 height 23
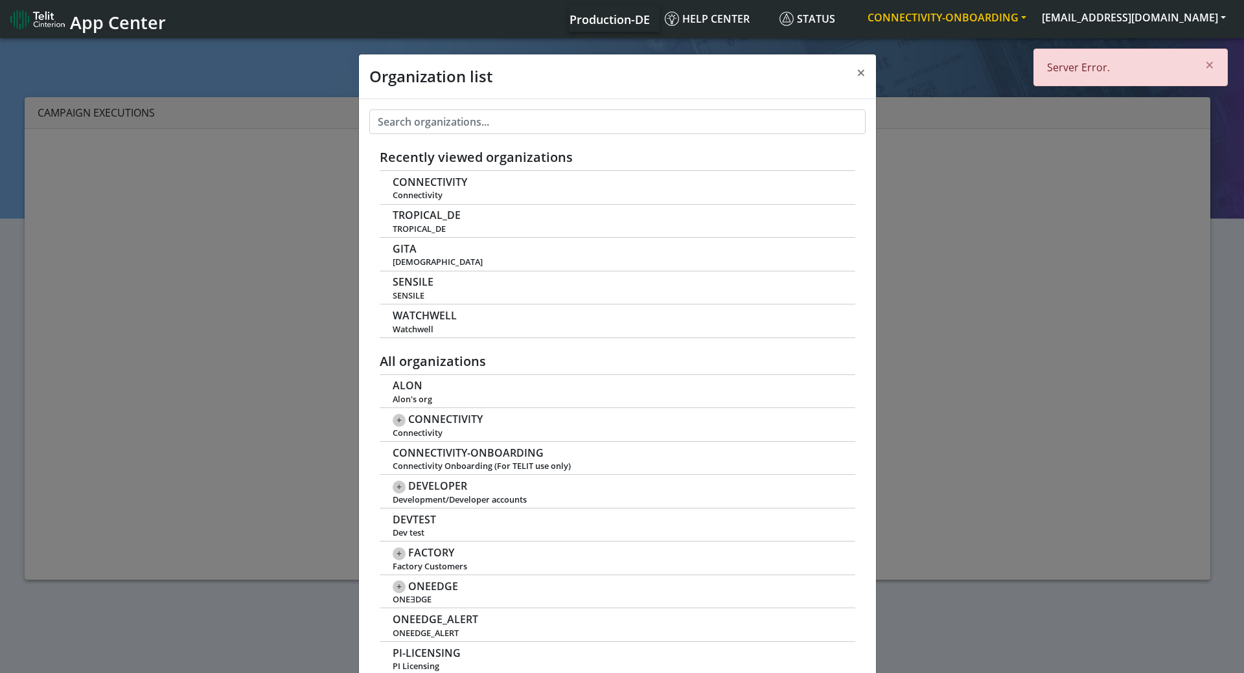
scroll to position [5, 0]
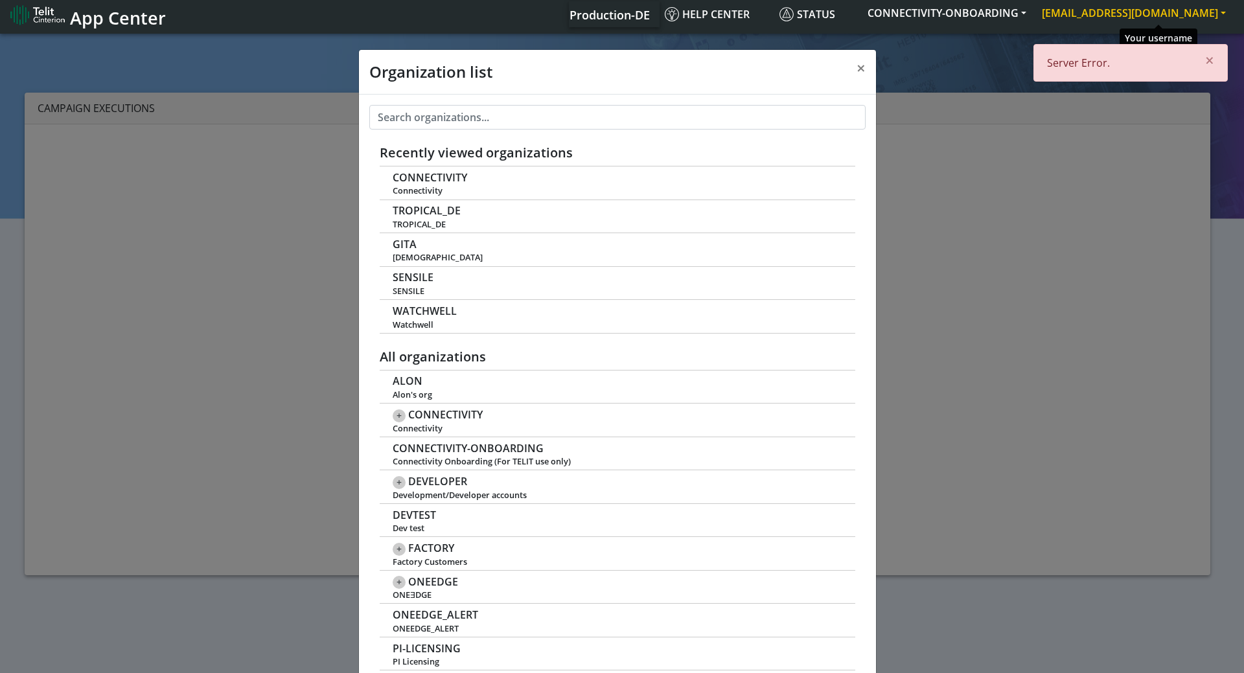
click at [1157, 10] on button "[EMAIL_ADDRESS][DOMAIN_NAME]" at bounding box center [1134, 12] width 200 height 23
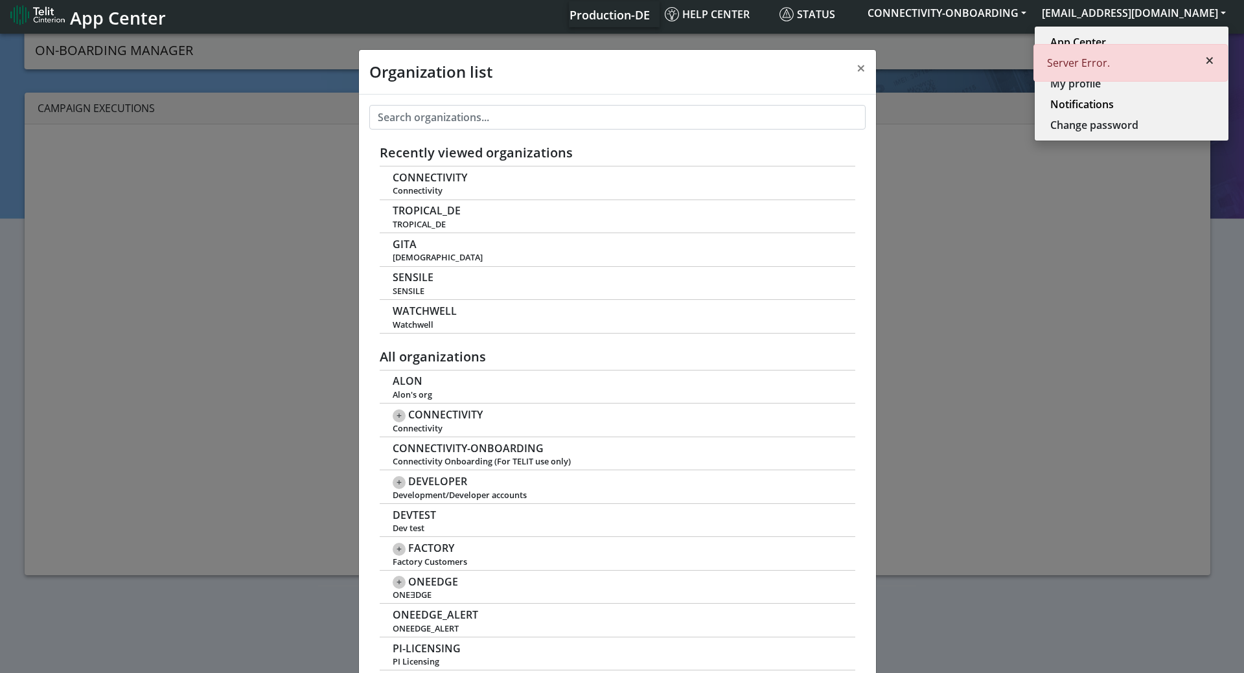
click at [1211, 63] on span "×" at bounding box center [1210, 59] width 9 height 21
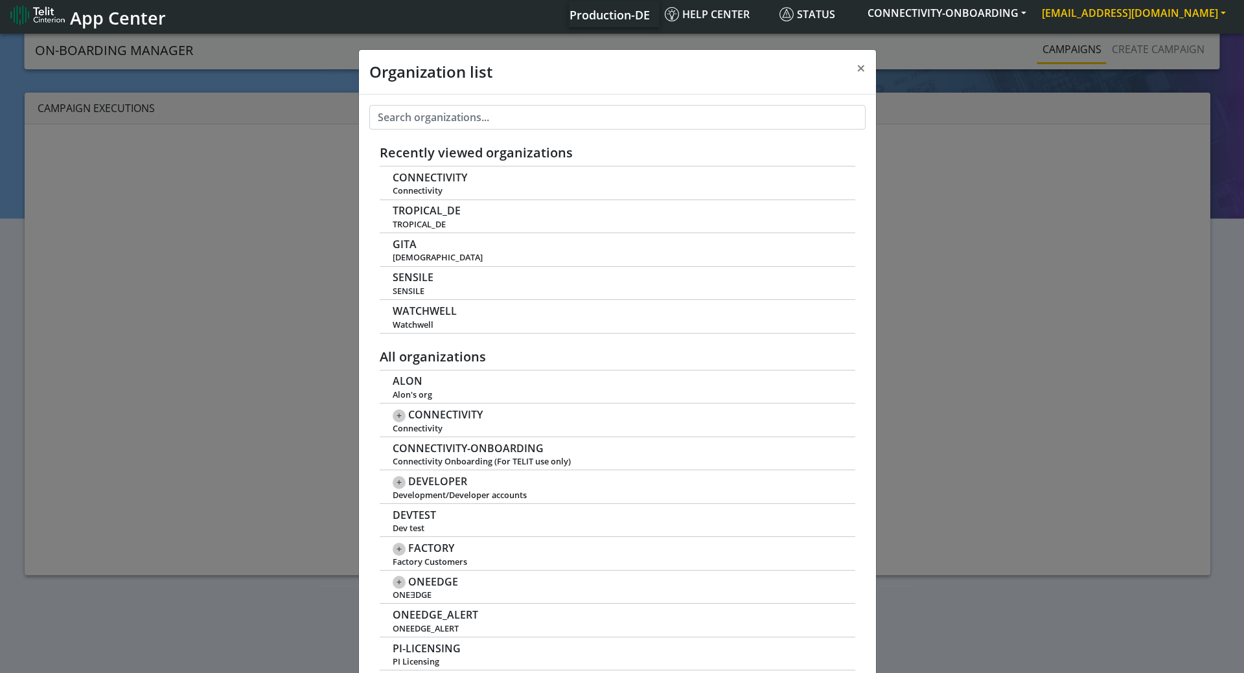
click at [1150, 19] on button "[EMAIL_ADDRESS][DOMAIN_NAME]" at bounding box center [1134, 12] width 200 height 23
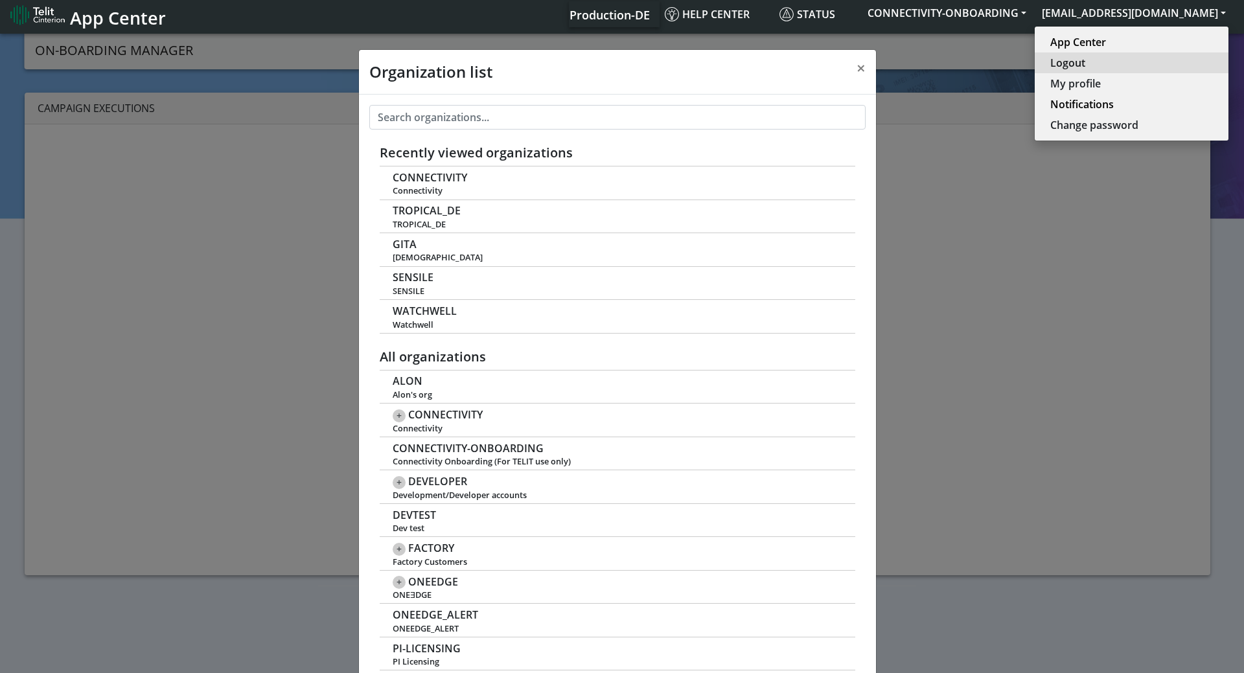
click at [1102, 58] on button "Logout" at bounding box center [1132, 62] width 194 height 21
